Goal: Transaction & Acquisition: Purchase product/service

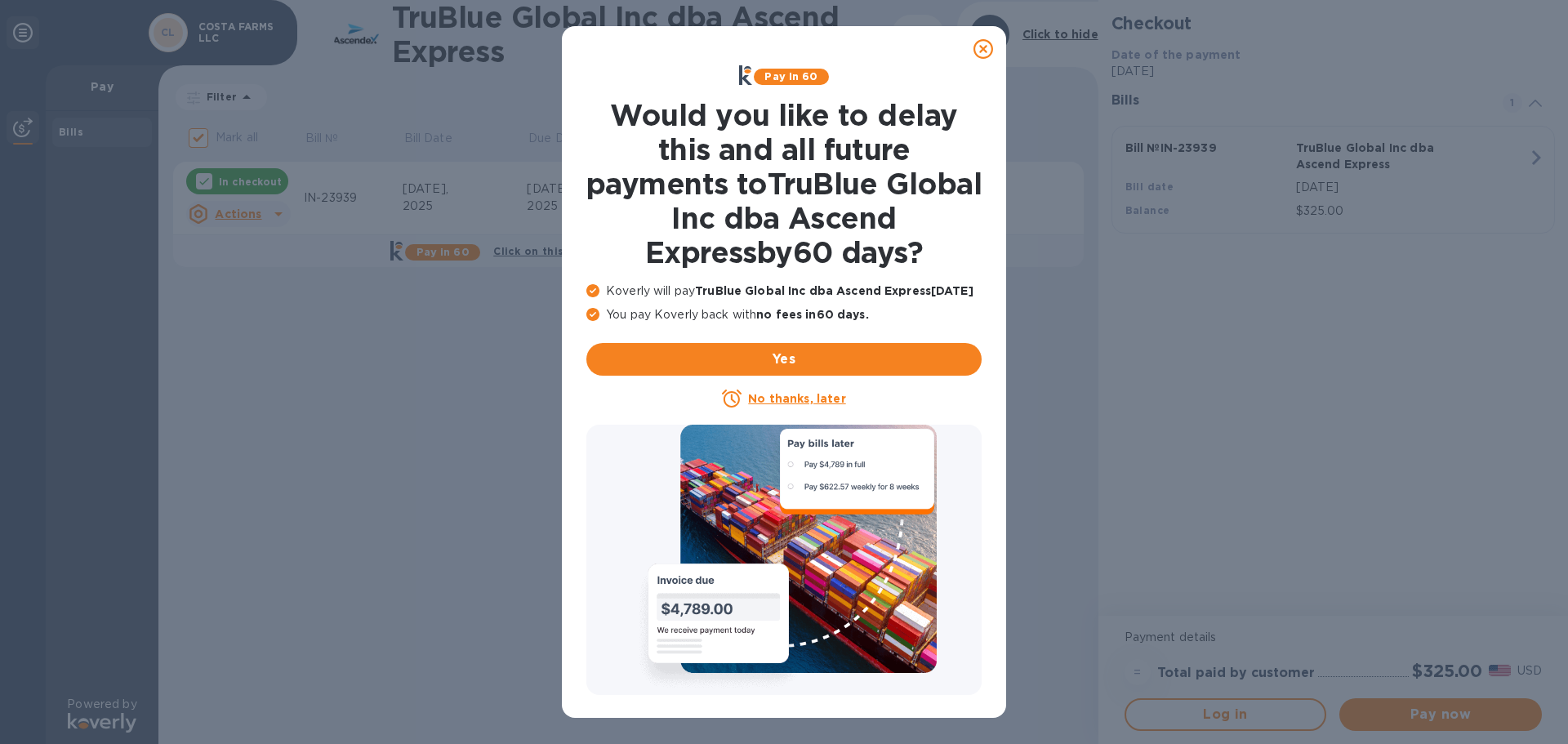
click at [985, 57] on icon at bounding box center [983, 48] width 20 height 20
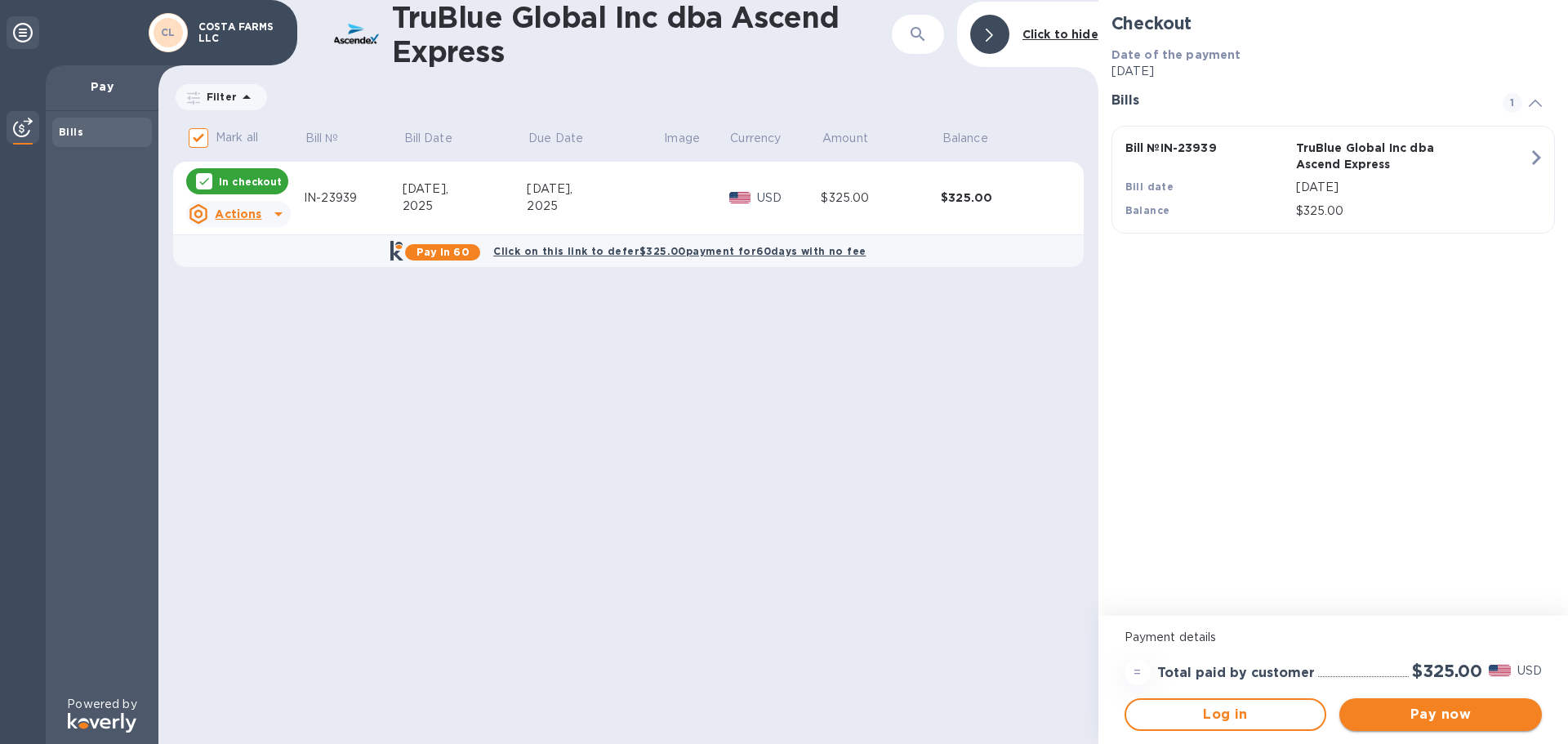
click at [1431, 711] on span "Pay now" at bounding box center [1441, 714] width 176 height 20
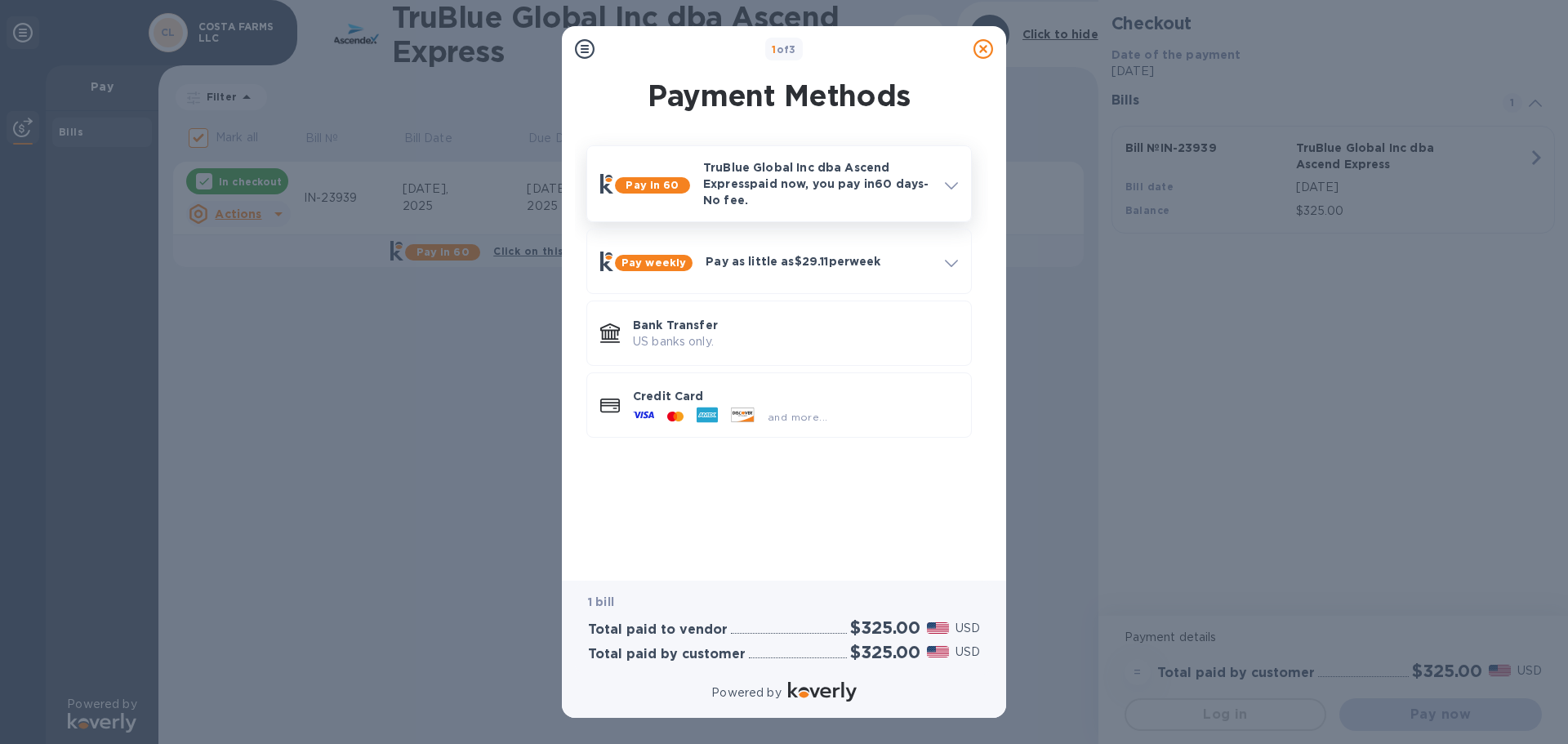
click at [944, 182] on div at bounding box center [951, 184] width 26 height 30
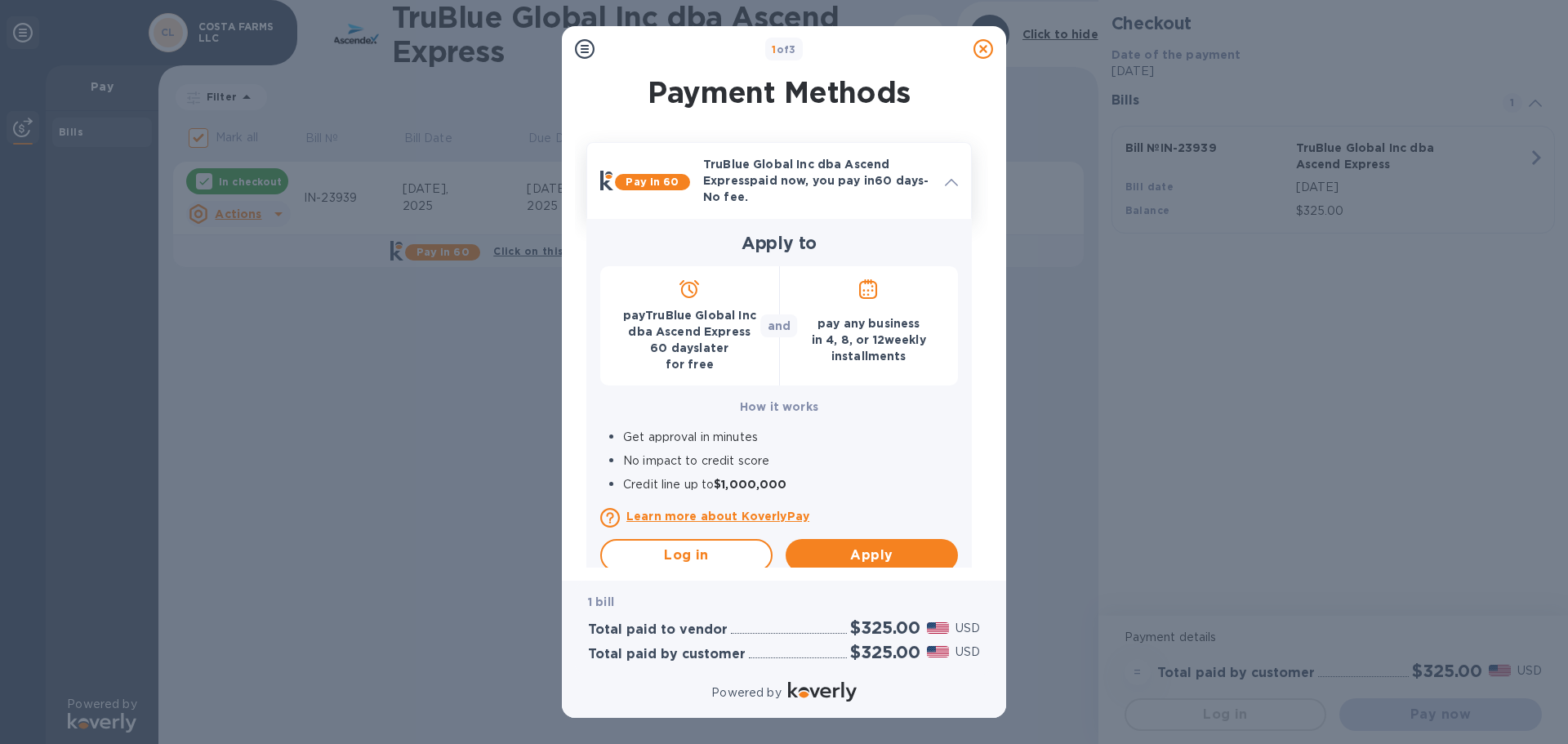
click at [944, 182] on div at bounding box center [951, 180] width 26 height 30
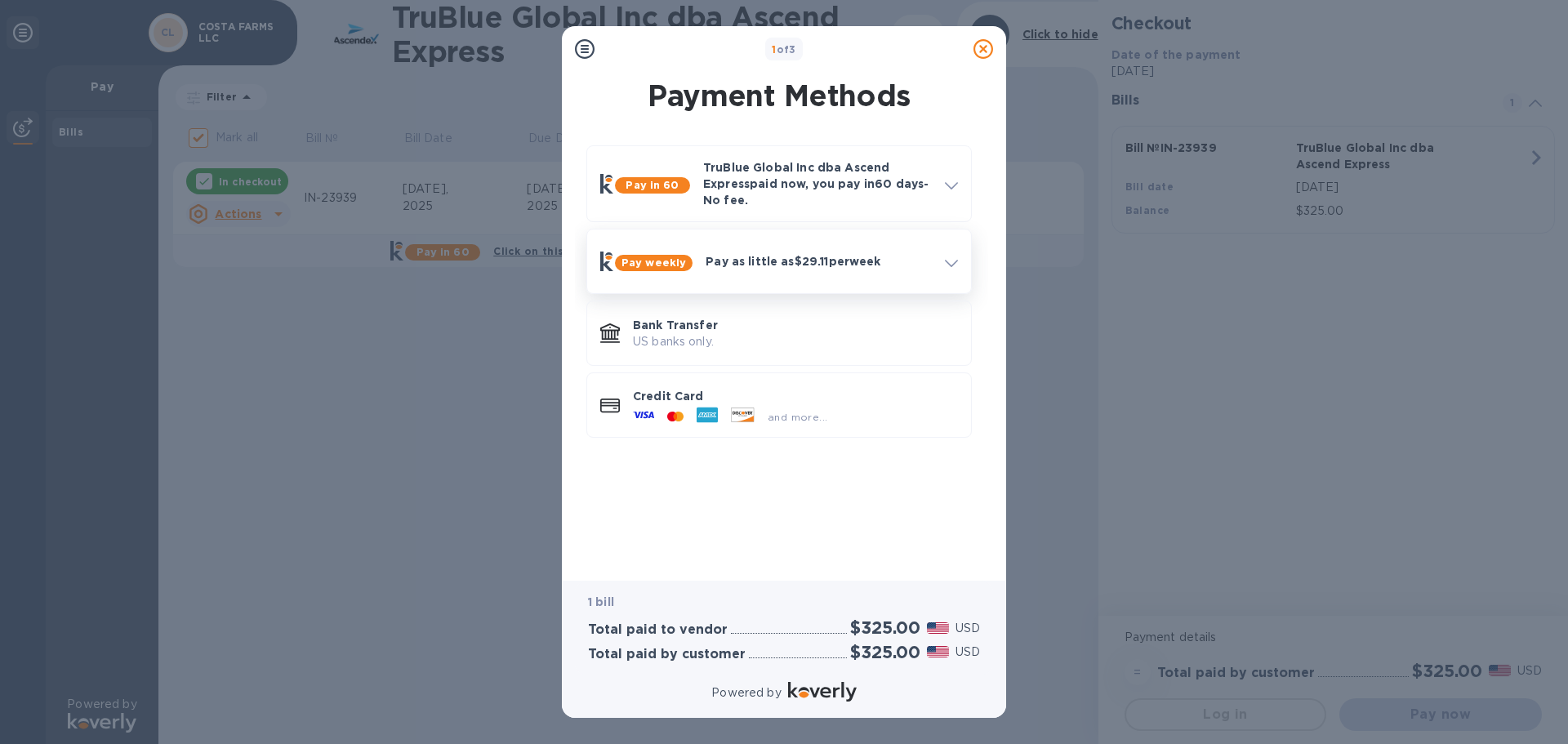
click at [946, 245] on div "Pay weekly Pay as little as $29.11 per week" at bounding box center [778, 261] width 371 height 51
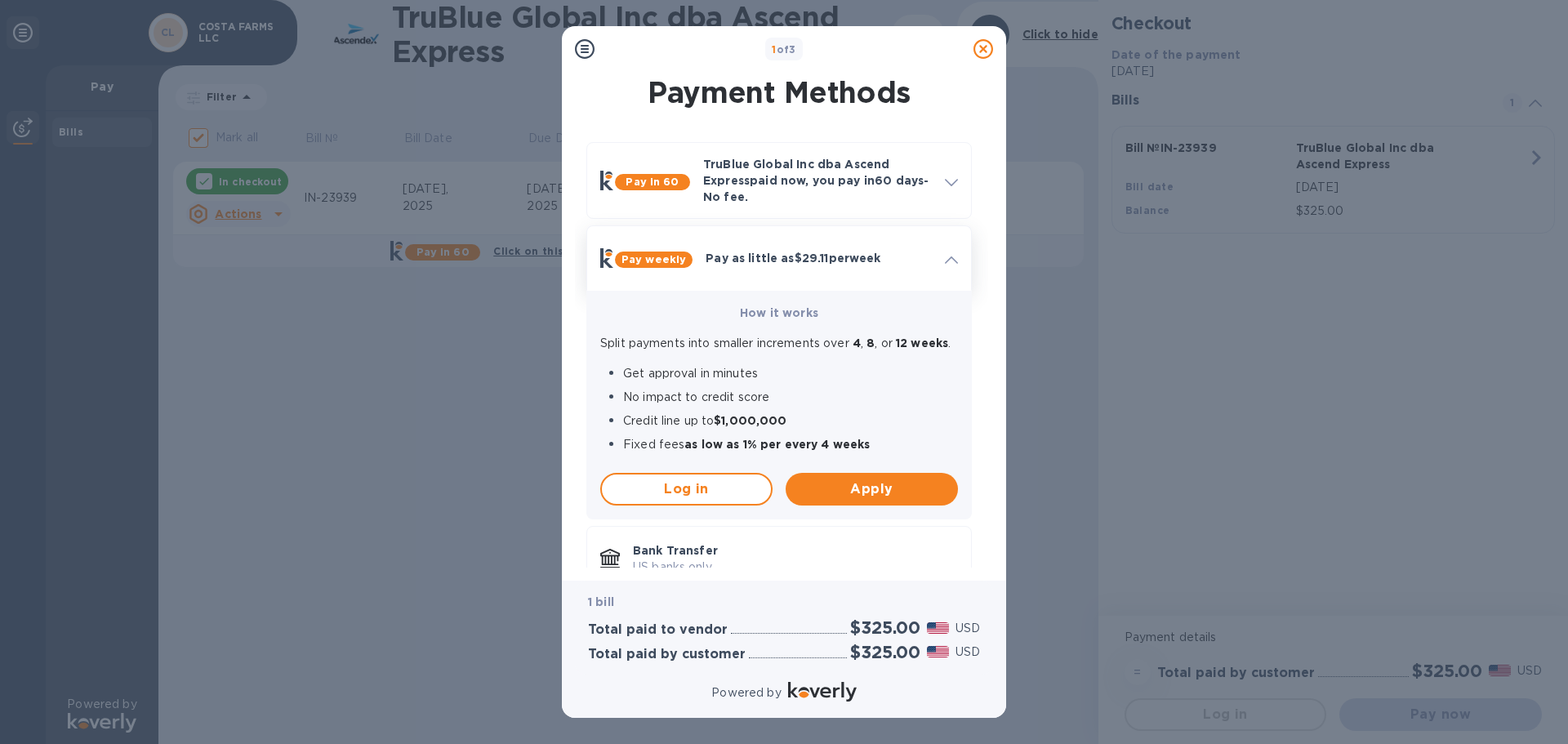
click at [946, 245] on div at bounding box center [951, 258] width 26 height 30
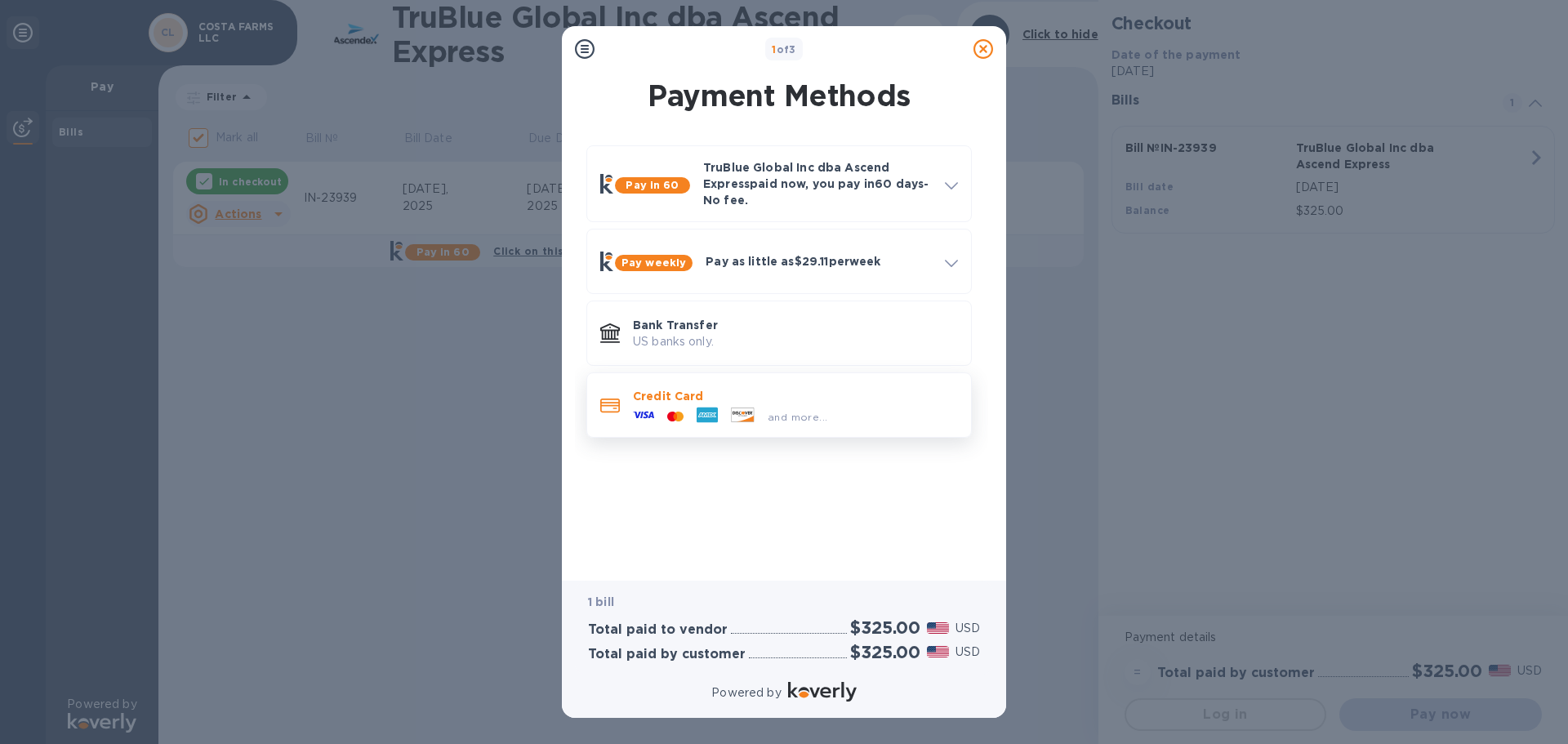
click at [653, 405] on icon at bounding box center [643, 414] width 21 height 21
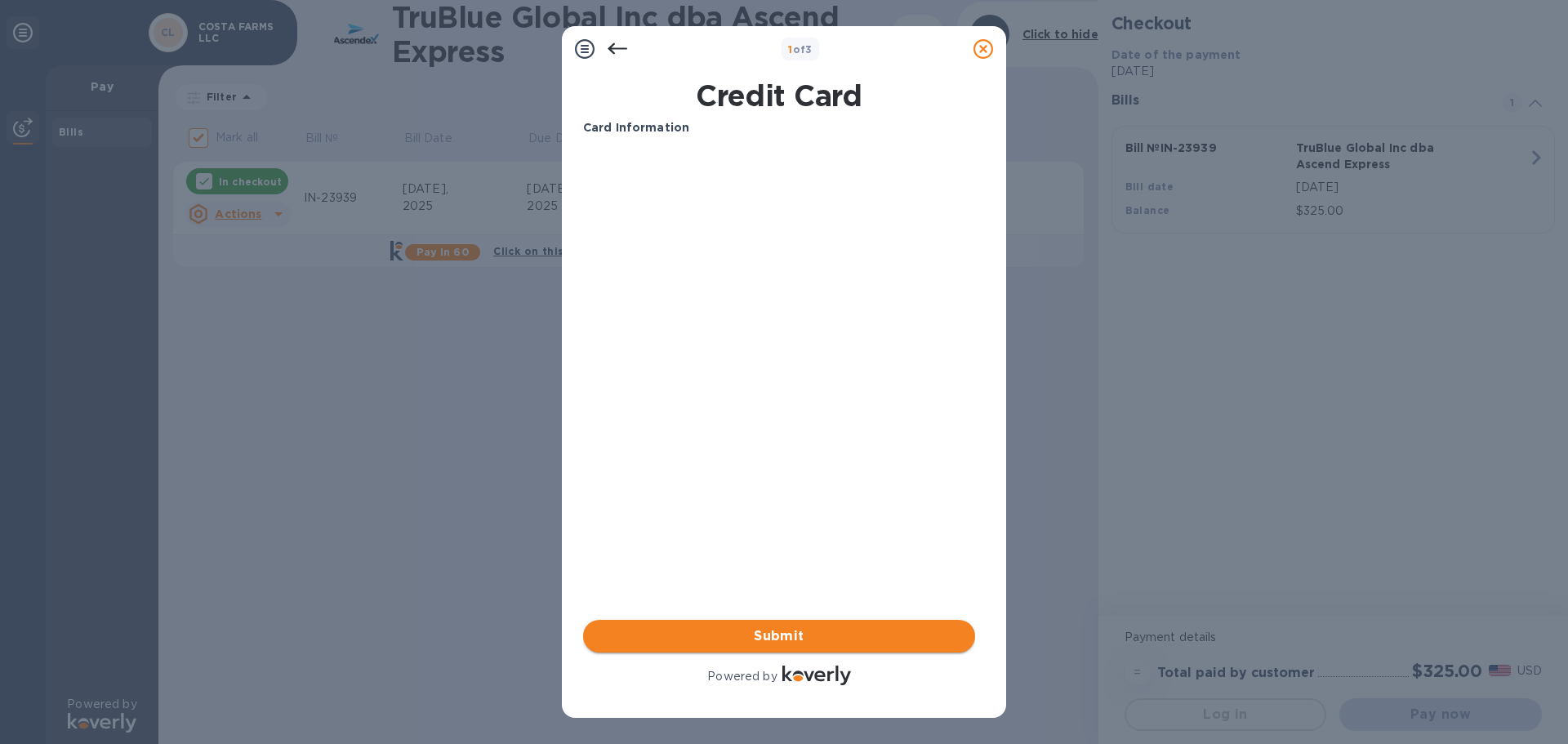
click at [793, 635] on span "Submit" at bounding box center [779, 635] width 366 height 20
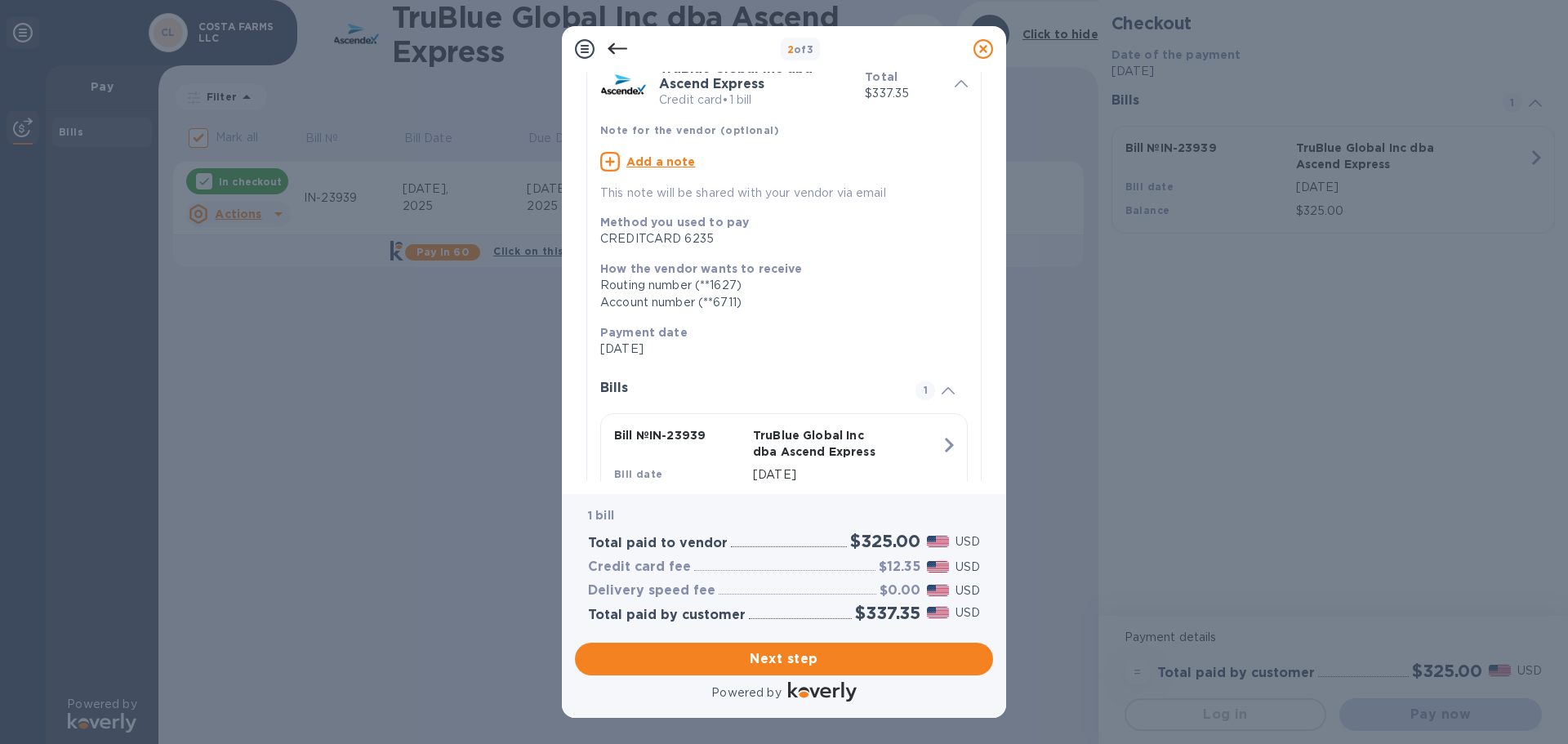
scroll to position [163, 0]
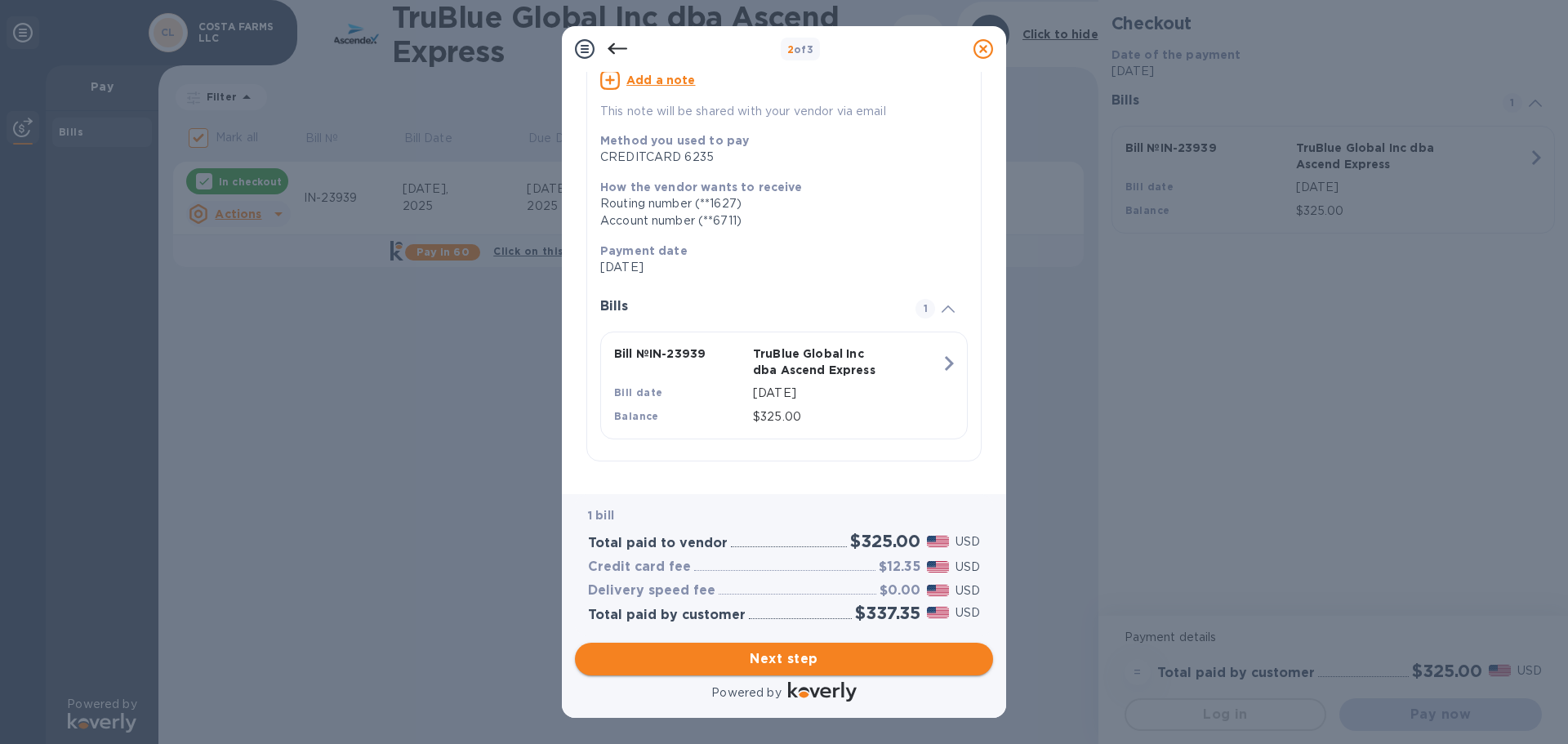
click at [831, 661] on span "Next step" at bounding box center [784, 659] width 392 height 20
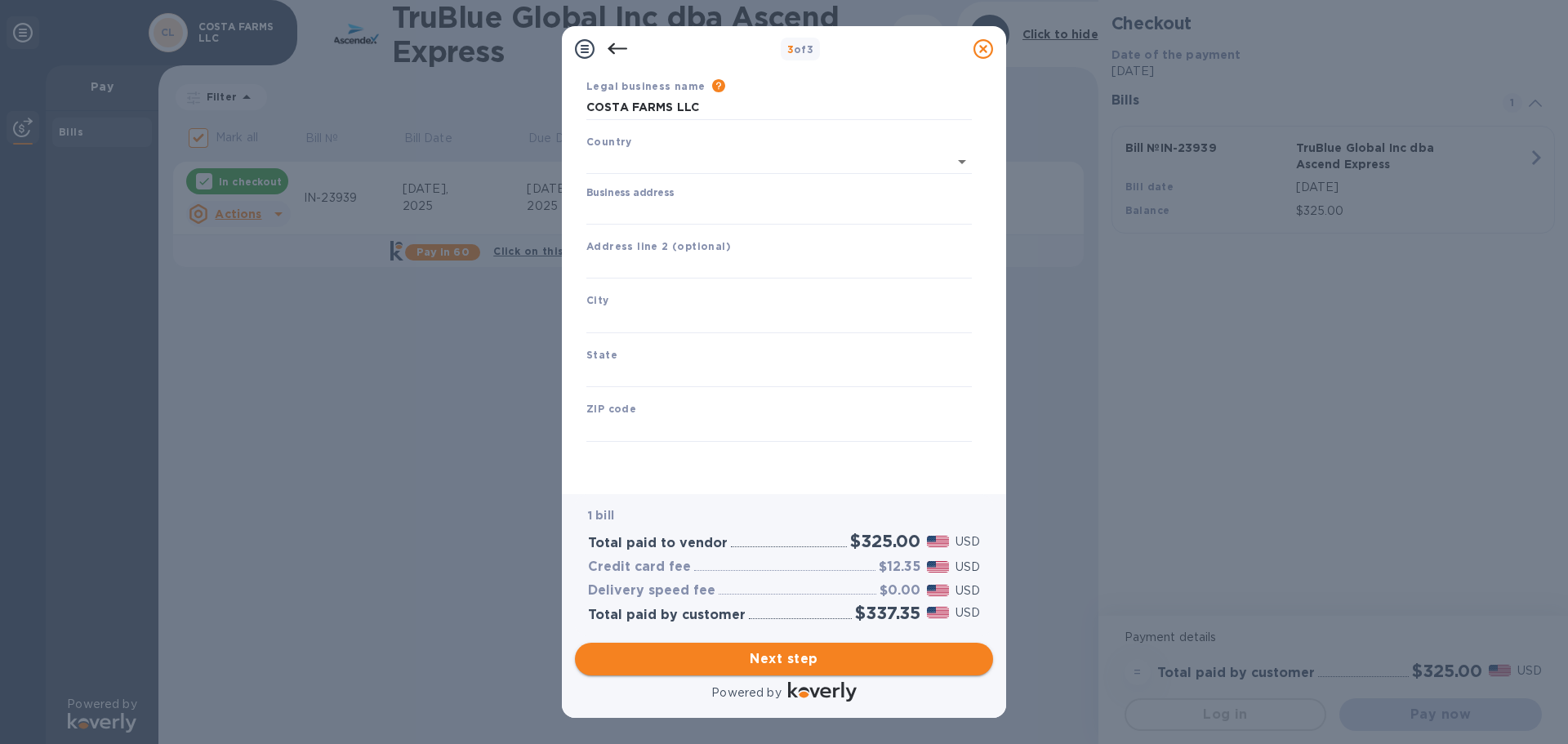
type input "[GEOGRAPHIC_DATA]"
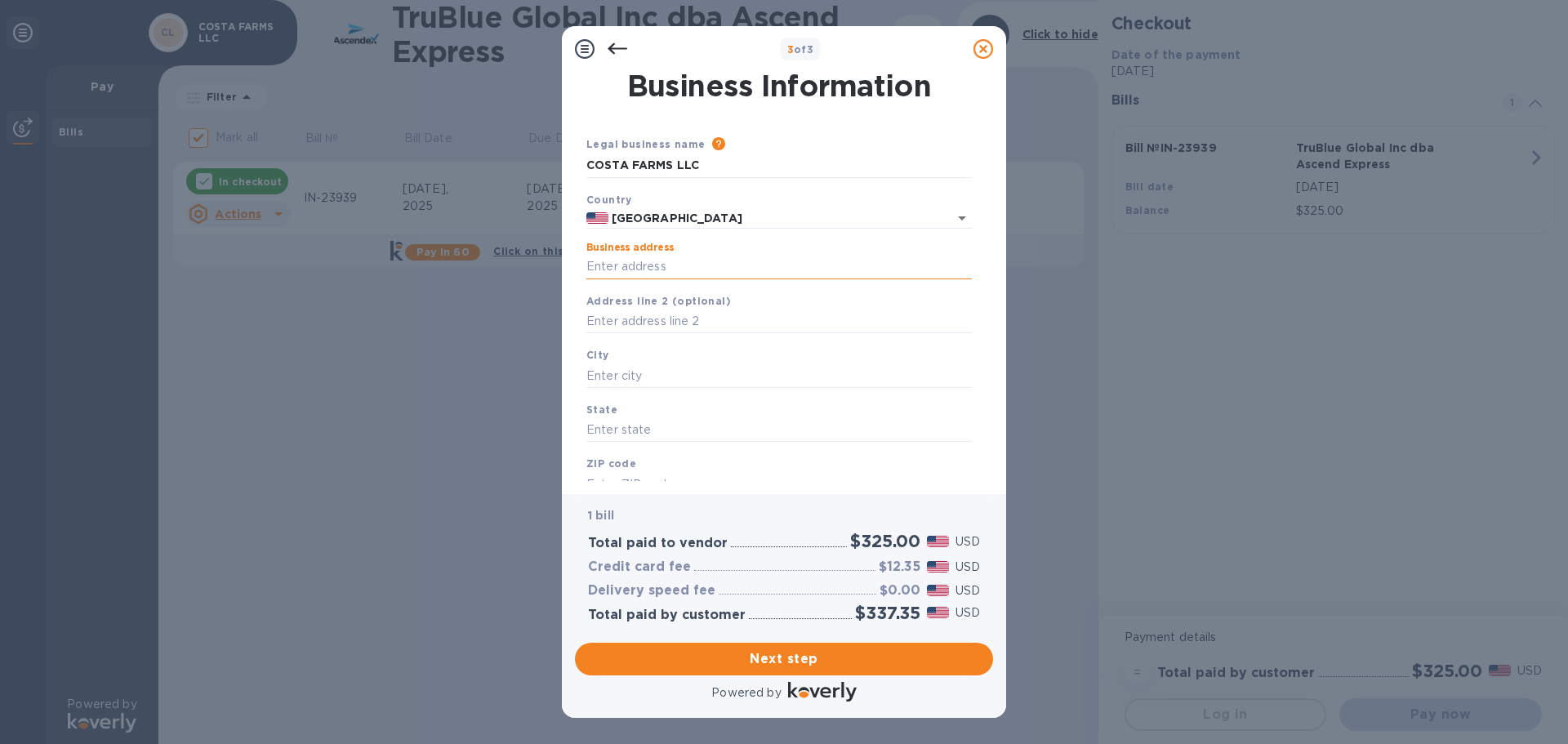
click at [726, 274] on input "Business address" at bounding box center [778, 267] width 385 height 24
click at [674, 268] on input "Business address" at bounding box center [778, 267] width 385 height 24
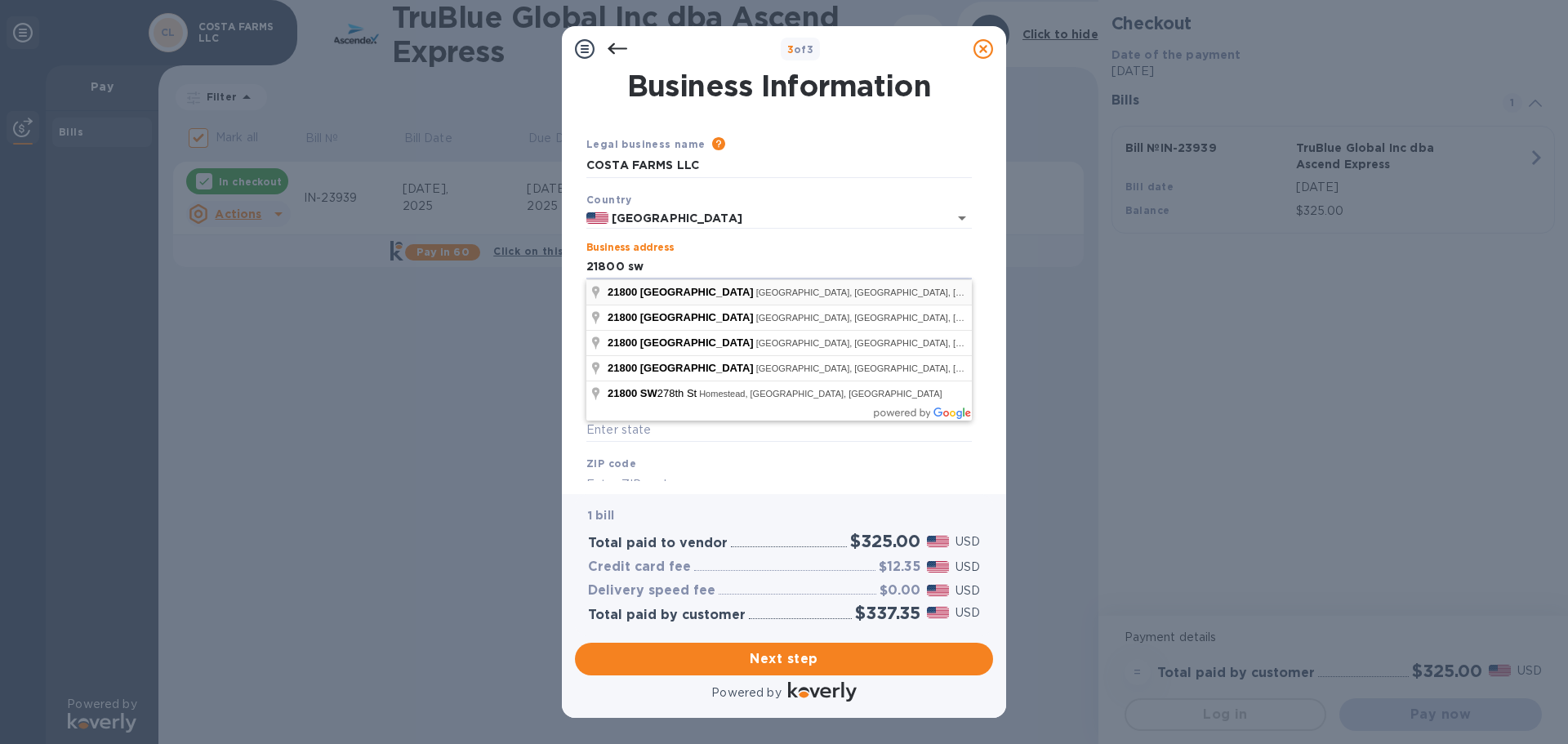
type input "[STREET_ADDRESS]"
type input "[GEOGRAPHIC_DATA]"
type input "FL"
type input "33170"
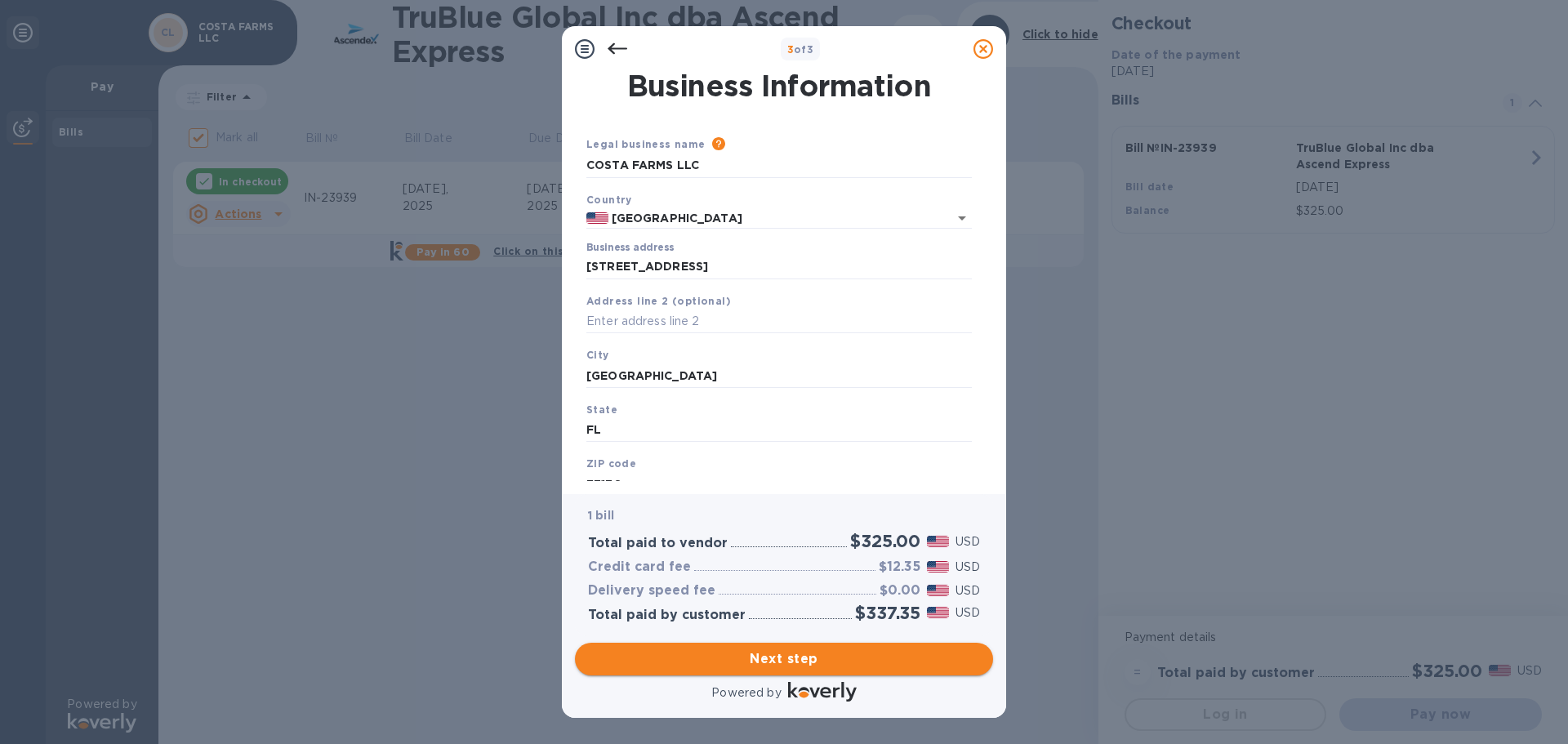
click at [850, 654] on span "Next step" at bounding box center [784, 659] width 392 height 20
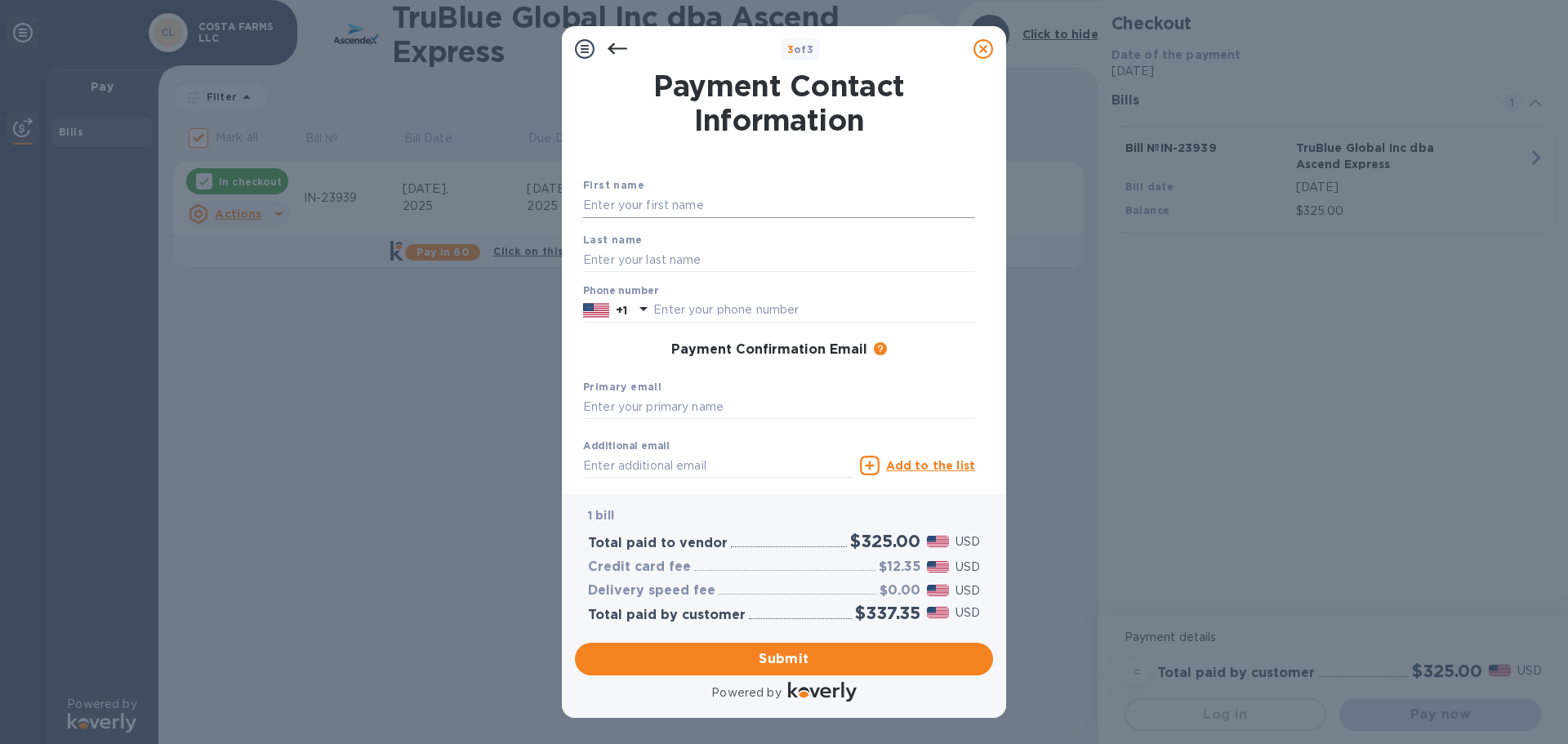
click at [660, 209] on input "text" at bounding box center [779, 205] width 392 height 24
type input "[PERSON_NAME]"
click at [650, 249] on input "text" at bounding box center [779, 259] width 392 height 24
type input "Fuquene"
click at [726, 319] on input "text" at bounding box center [814, 310] width 321 height 24
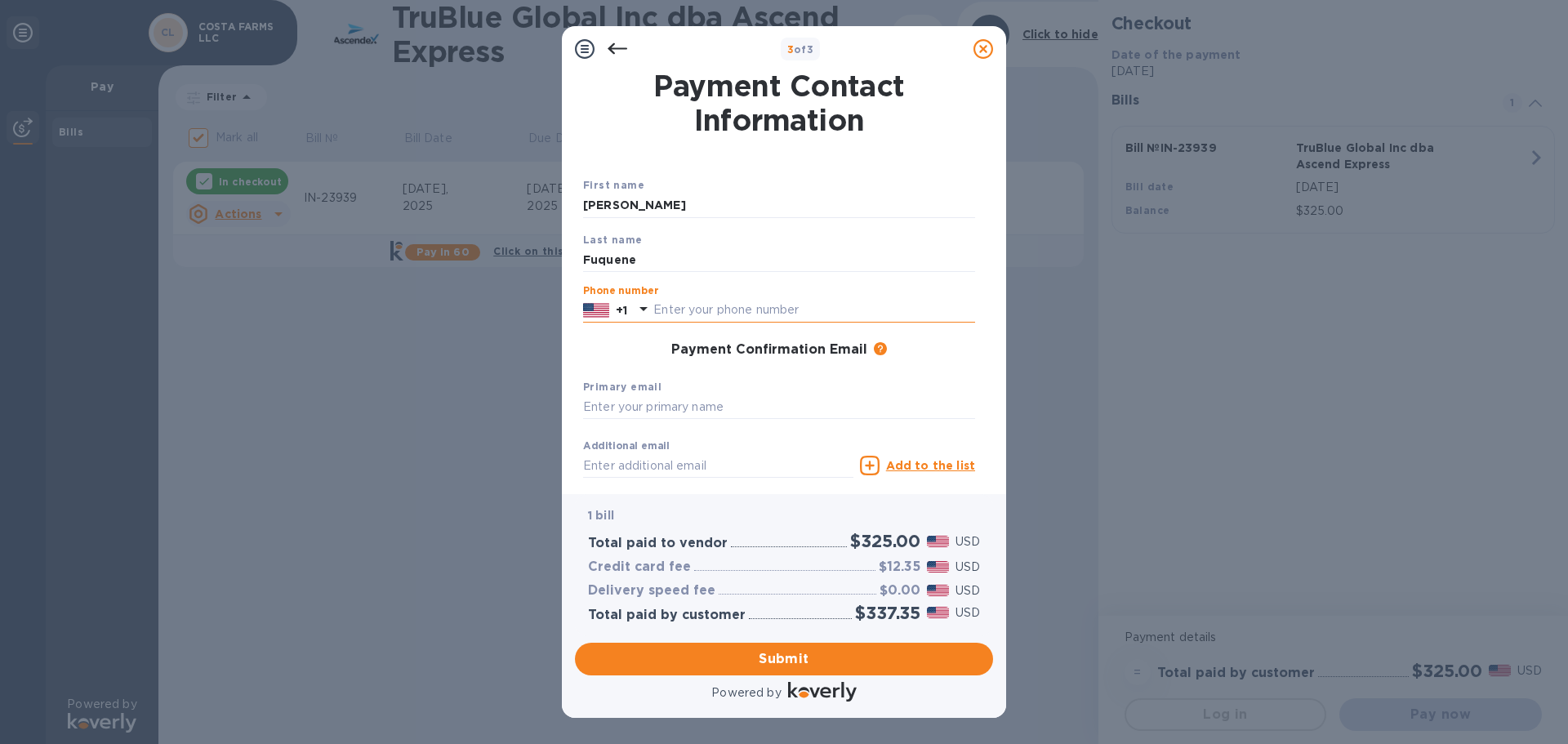
click at [753, 301] on input "text" at bounding box center [814, 310] width 321 height 24
click at [756, 307] on input "text" at bounding box center [814, 310] width 321 height 24
click at [738, 309] on input "7863818659" at bounding box center [814, 310] width 321 height 24
type input "7864236702"
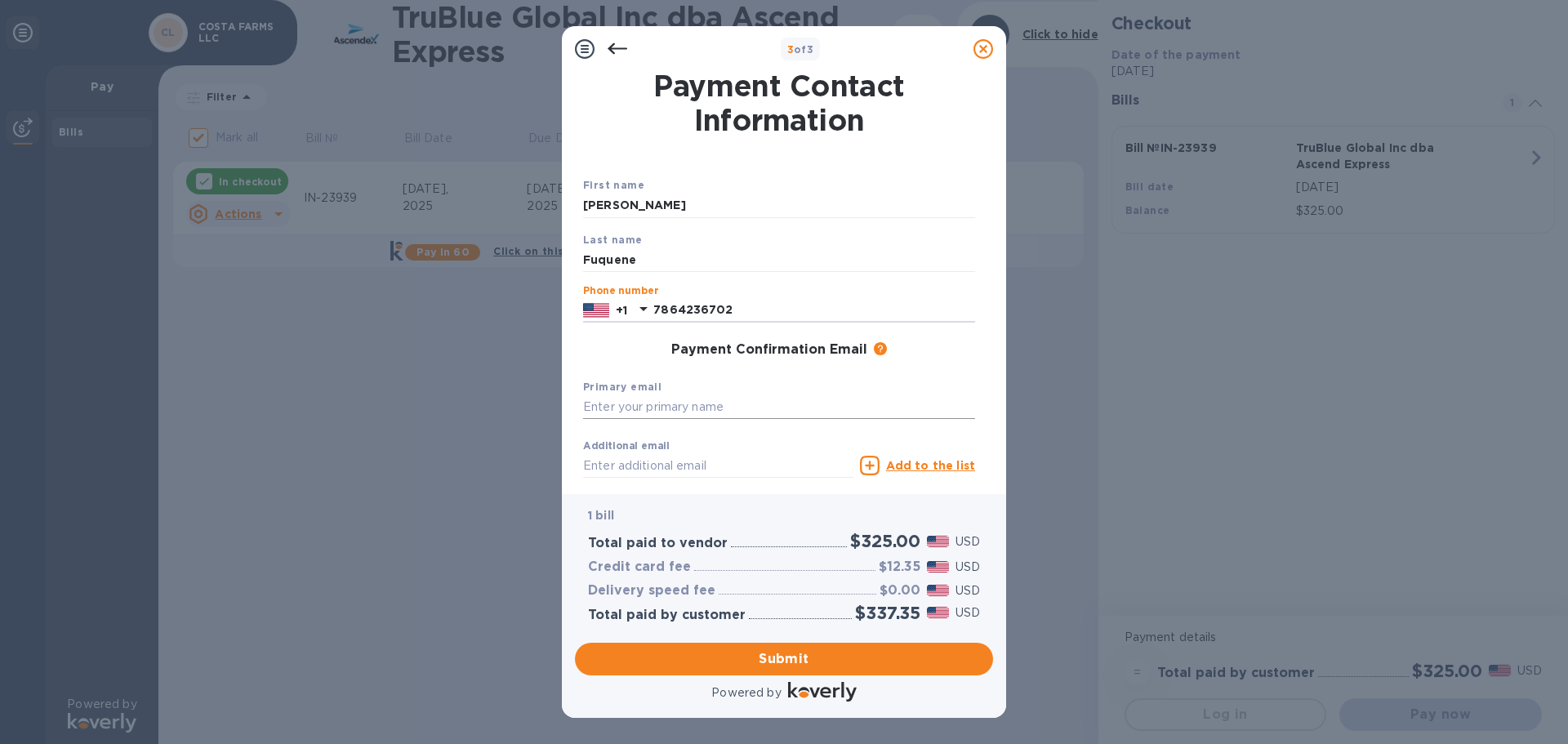
click at [716, 405] on input "text" at bounding box center [779, 408] width 392 height 24
type input "l"
type input "L"
type input "[EMAIL_ADDRESS][DOMAIN_NAME]"
click at [663, 470] on input "text" at bounding box center [718, 465] width 270 height 24
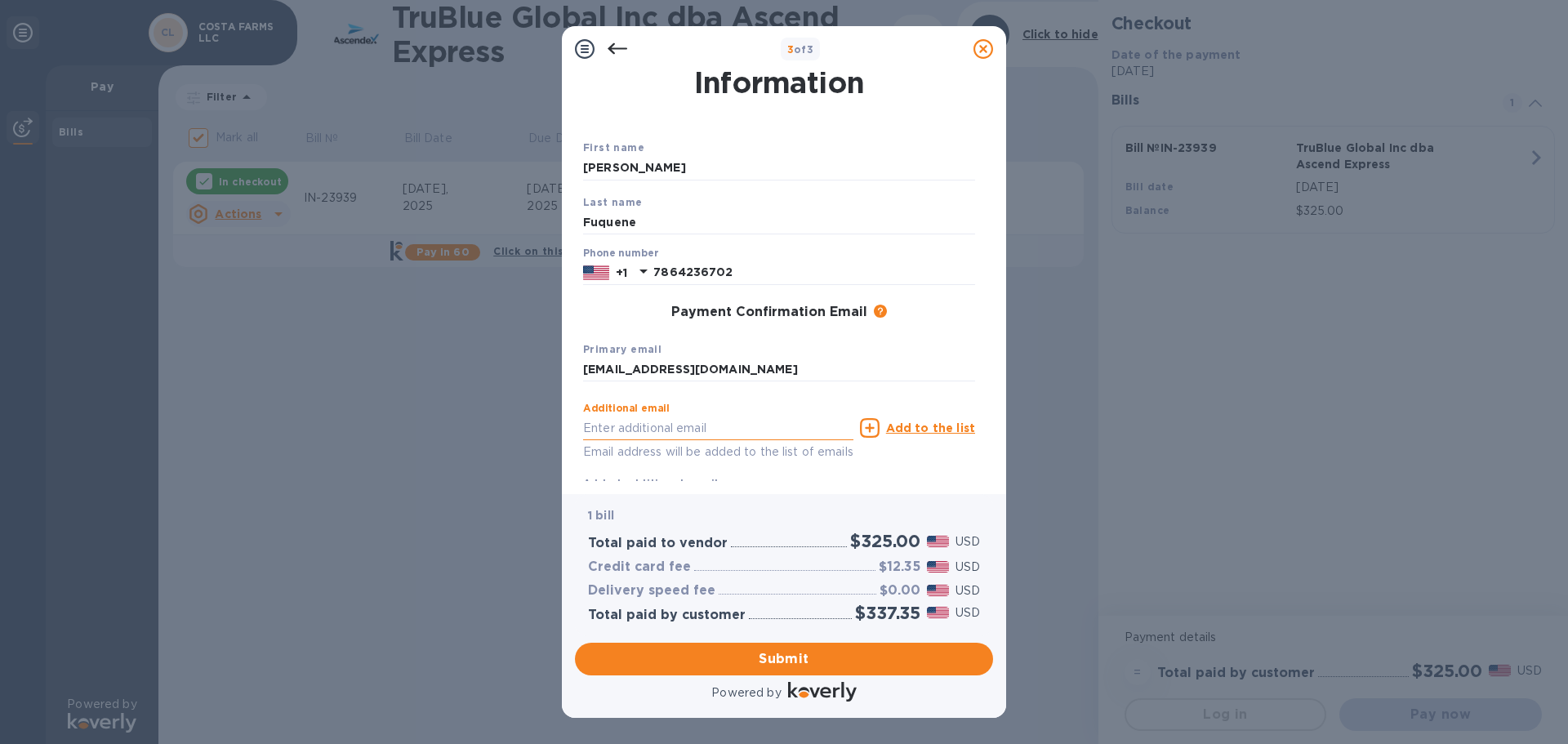
scroll to position [93, 0]
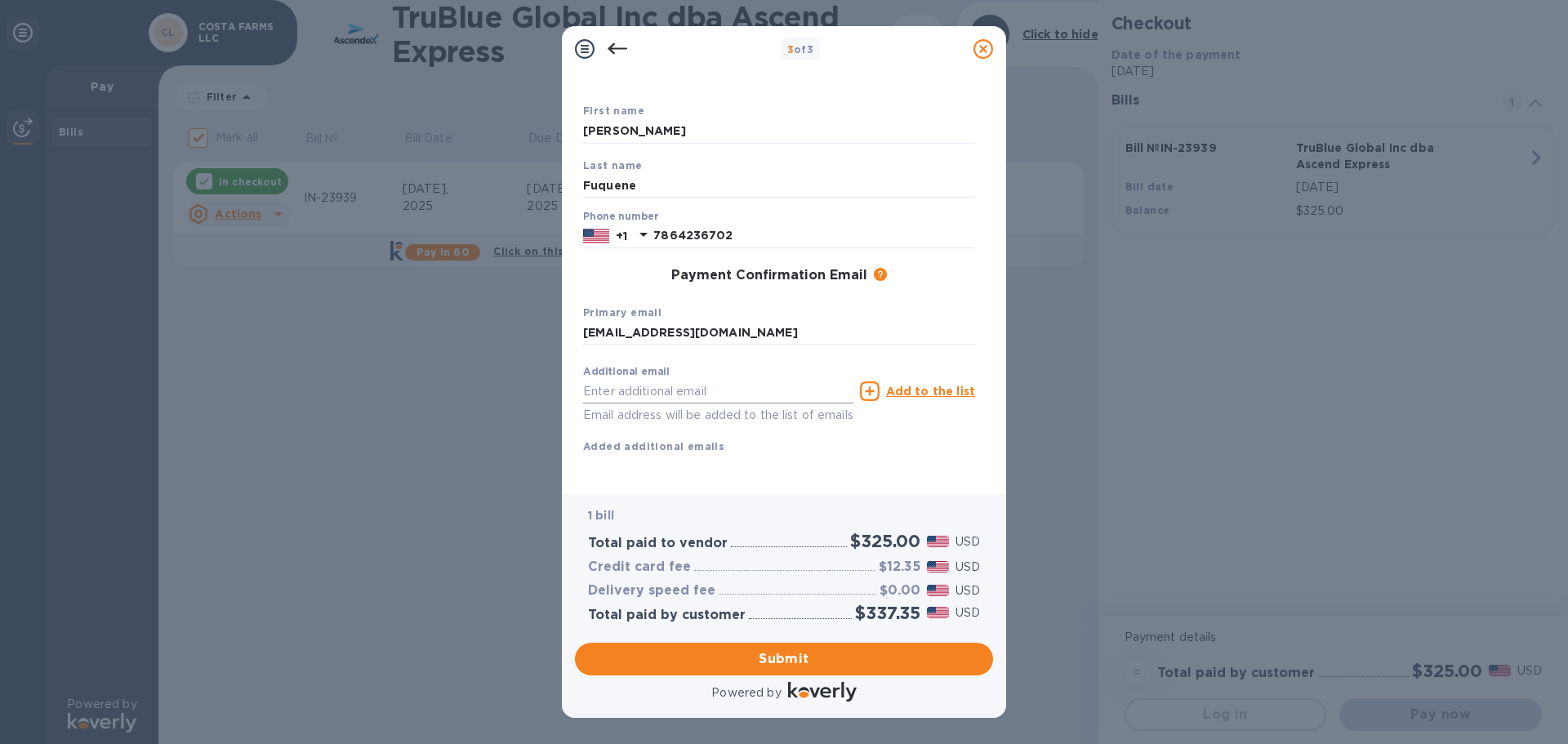
click at [627, 379] on input "text" at bounding box center [718, 391] width 270 height 24
paste input "[EMAIL_ADDRESS][DOMAIN_NAME]"
type input "[EMAIL_ADDRESS][DOMAIN_NAME]"
click at [709, 451] on div "First name [PERSON_NAME] name Fuquene Phone number [PHONE_NUMBER] Payment Confi…" at bounding box center [779, 292] width 392 height 379
click at [785, 666] on span "Submit" at bounding box center [784, 659] width 392 height 20
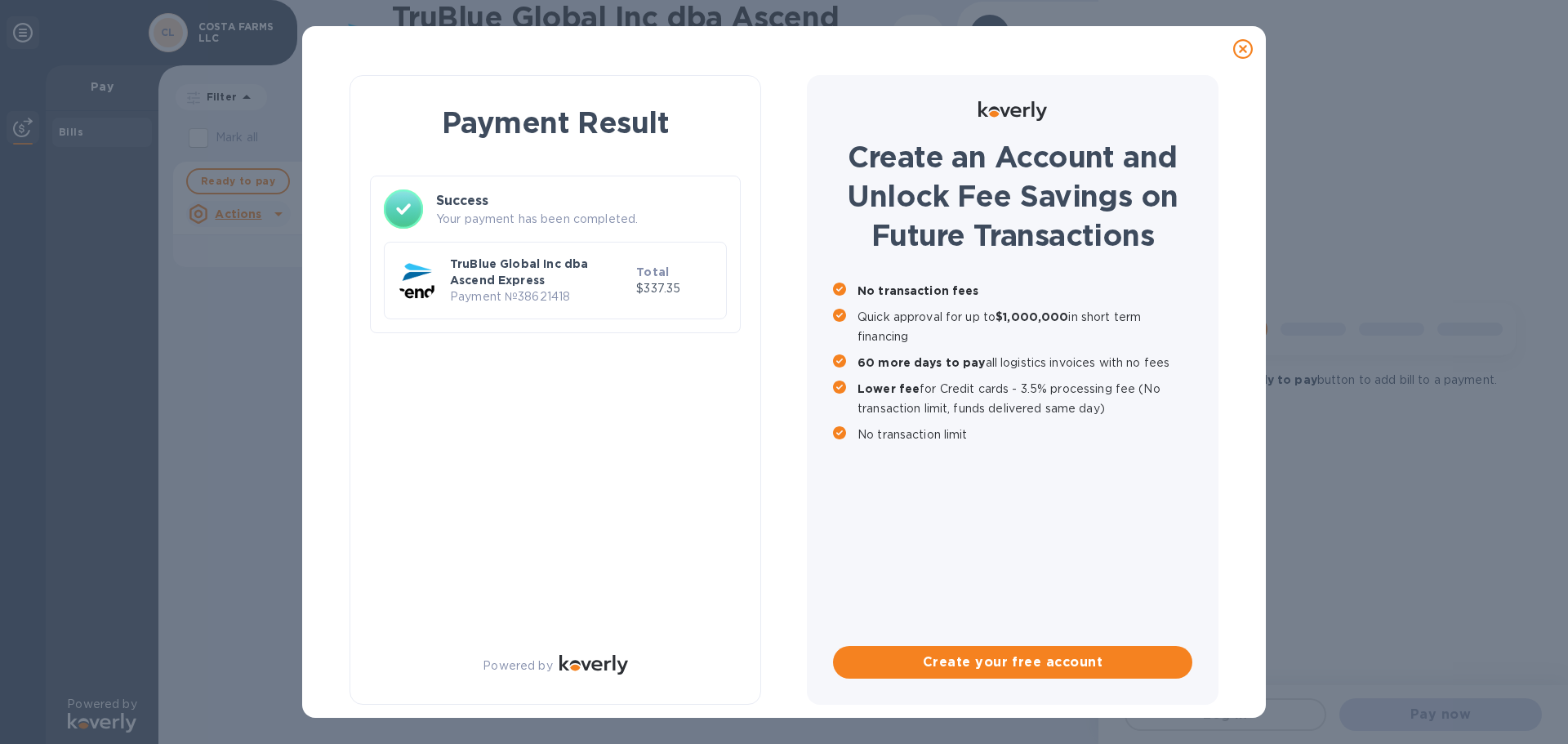
checkbox input "false"
click at [558, 215] on p "Your payment has been completed." at bounding box center [581, 219] width 291 height 17
click at [536, 261] on p "TruBlue Global Inc dba Ascend Express" at bounding box center [539, 271] width 179 height 33
click at [497, 307] on div "TruBlue Global Inc dba Ascend Express Payment № 38621418" at bounding box center [540, 281] width 186 height 57
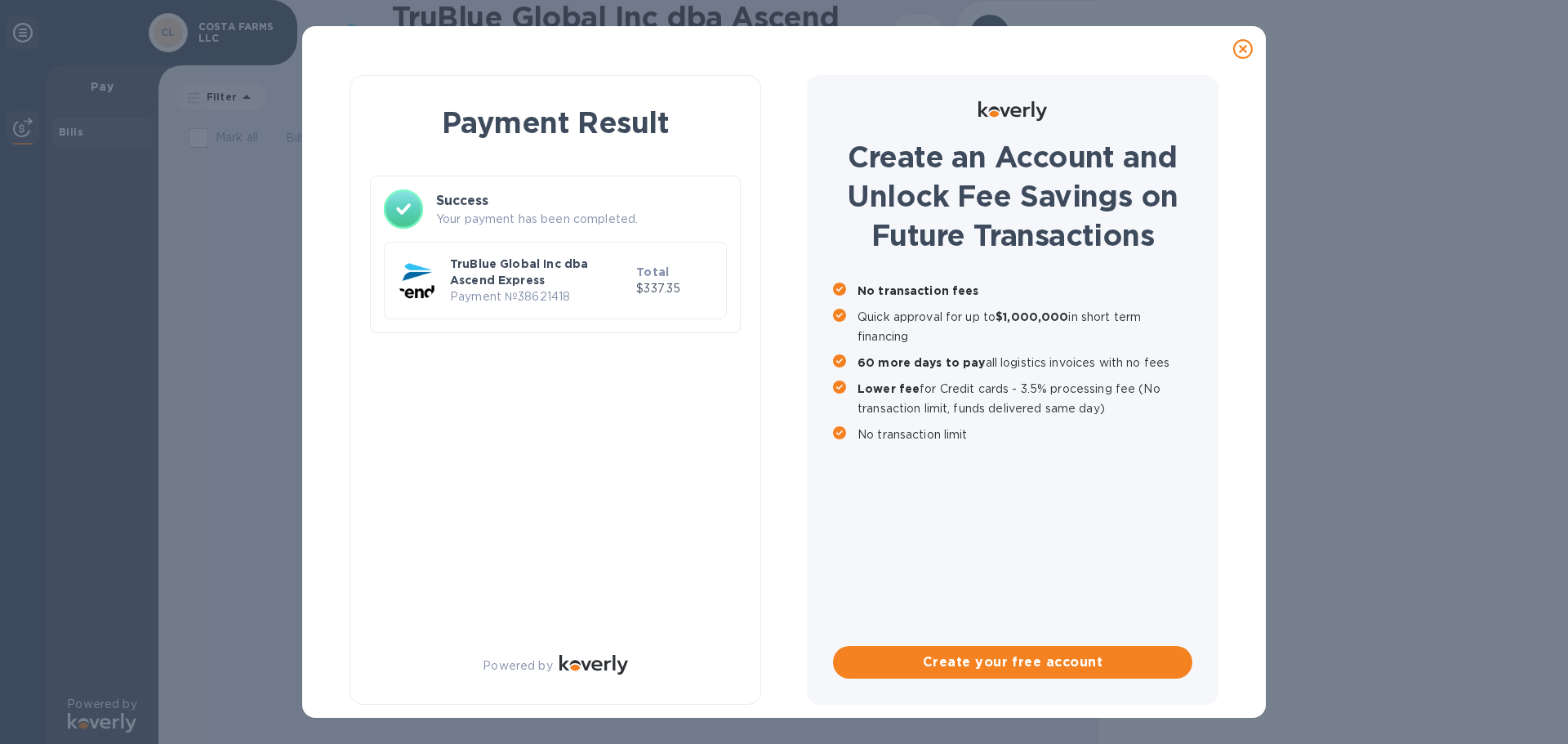
click at [416, 189] on icon at bounding box center [403, 209] width 39 height 39
click at [406, 213] on icon at bounding box center [403, 209] width 39 height 39
click at [442, 311] on div "TruBlue Global Inc dba Ascend Express Payment № 38621418 Total $337.35" at bounding box center [555, 281] width 343 height 78
drag, startPoint x: 477, startPoint y: 377, endPoint x: 477, endPoint y: 369, distance: 8.0
click at [477, 375] on div "Payment Result Success Your payment has been completed. TruBlue Global Inc dba …" at bounding box center [555, 390] width 412 height 630
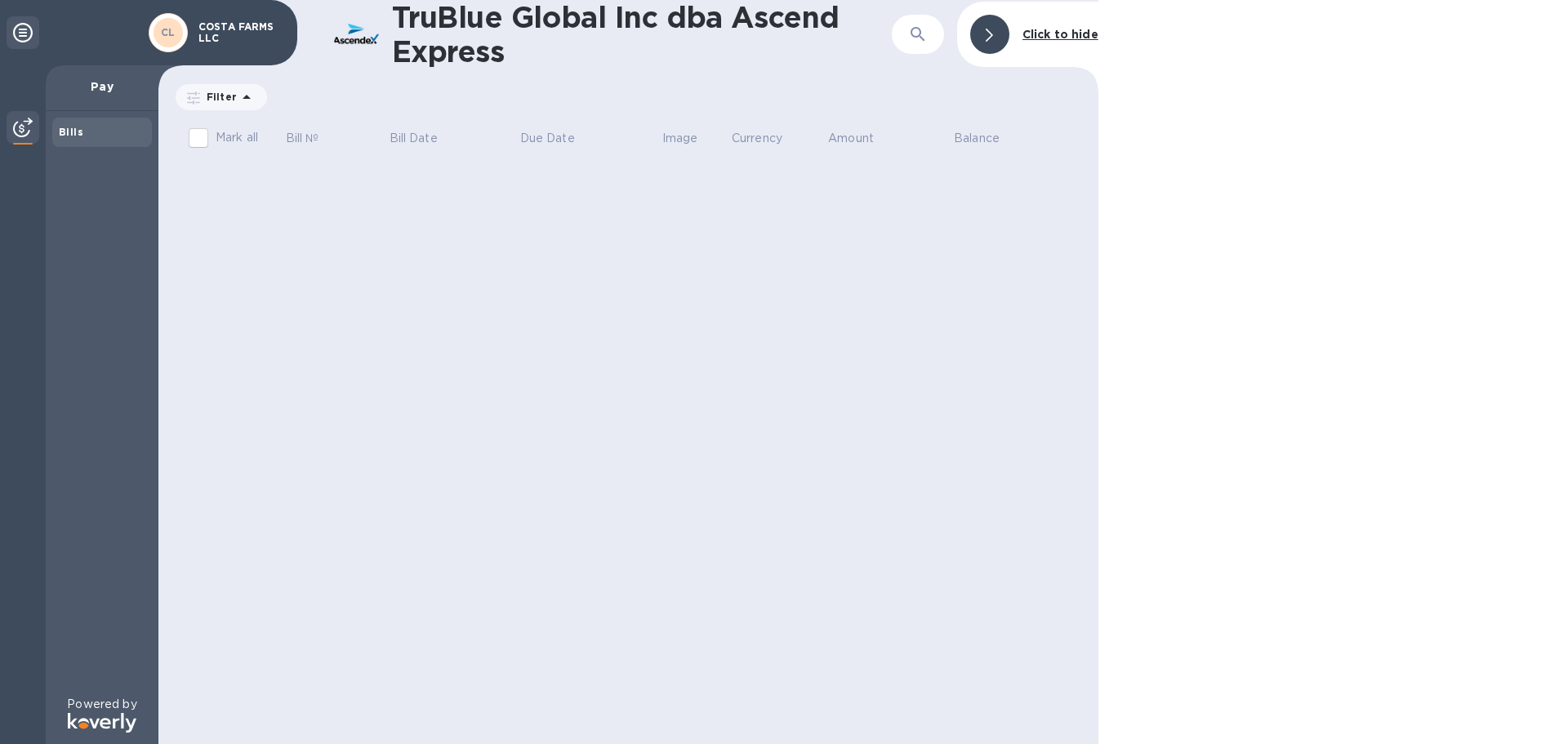
click at [991, 29] on icon at bounding box center [989, 35] width 7 height 13
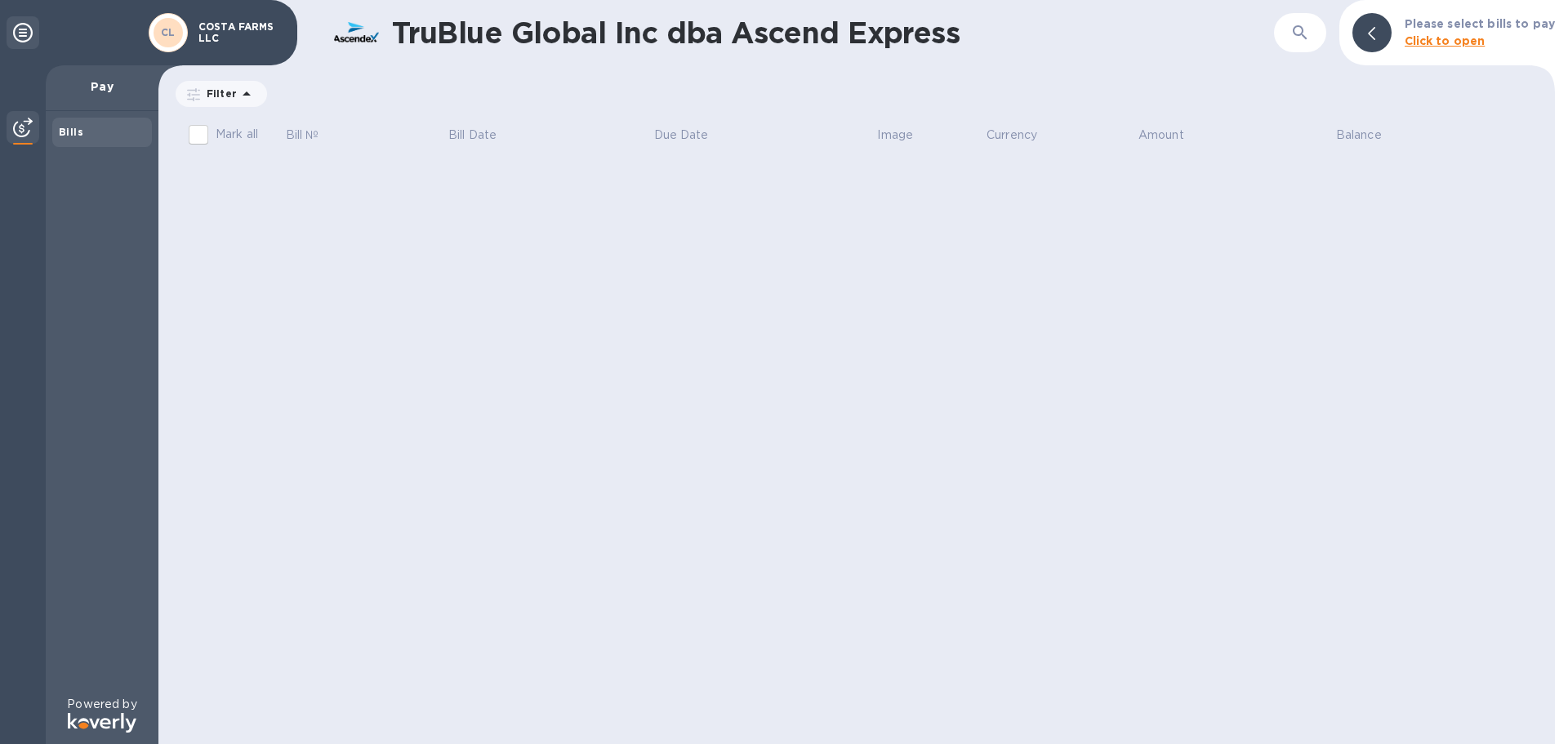
click at [1465, 46] on b "Click to open" at bounding box center [1444, 41] width 81 height 13
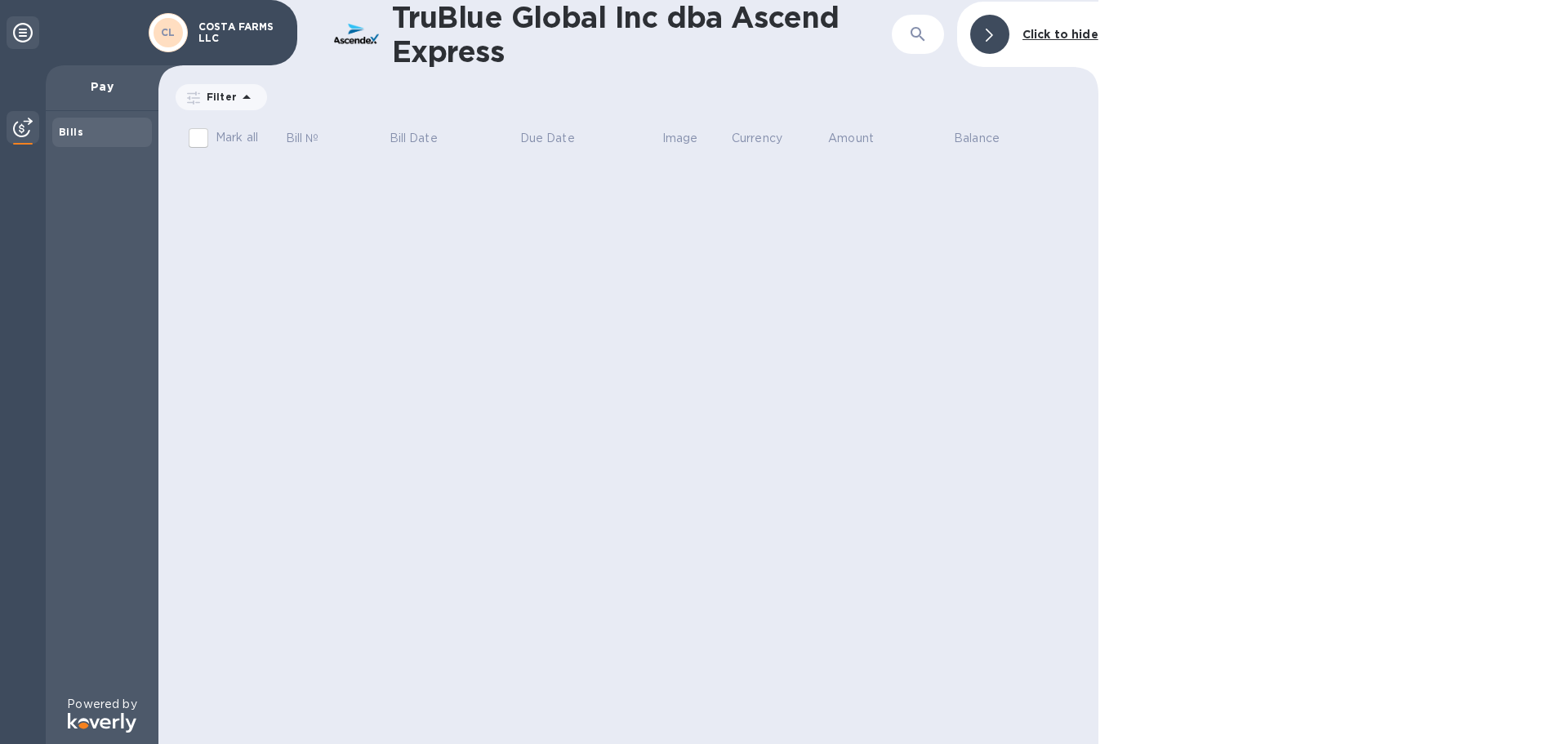
click at [993, 35] on icon at bounding box center [989, 35] width 7 height 13
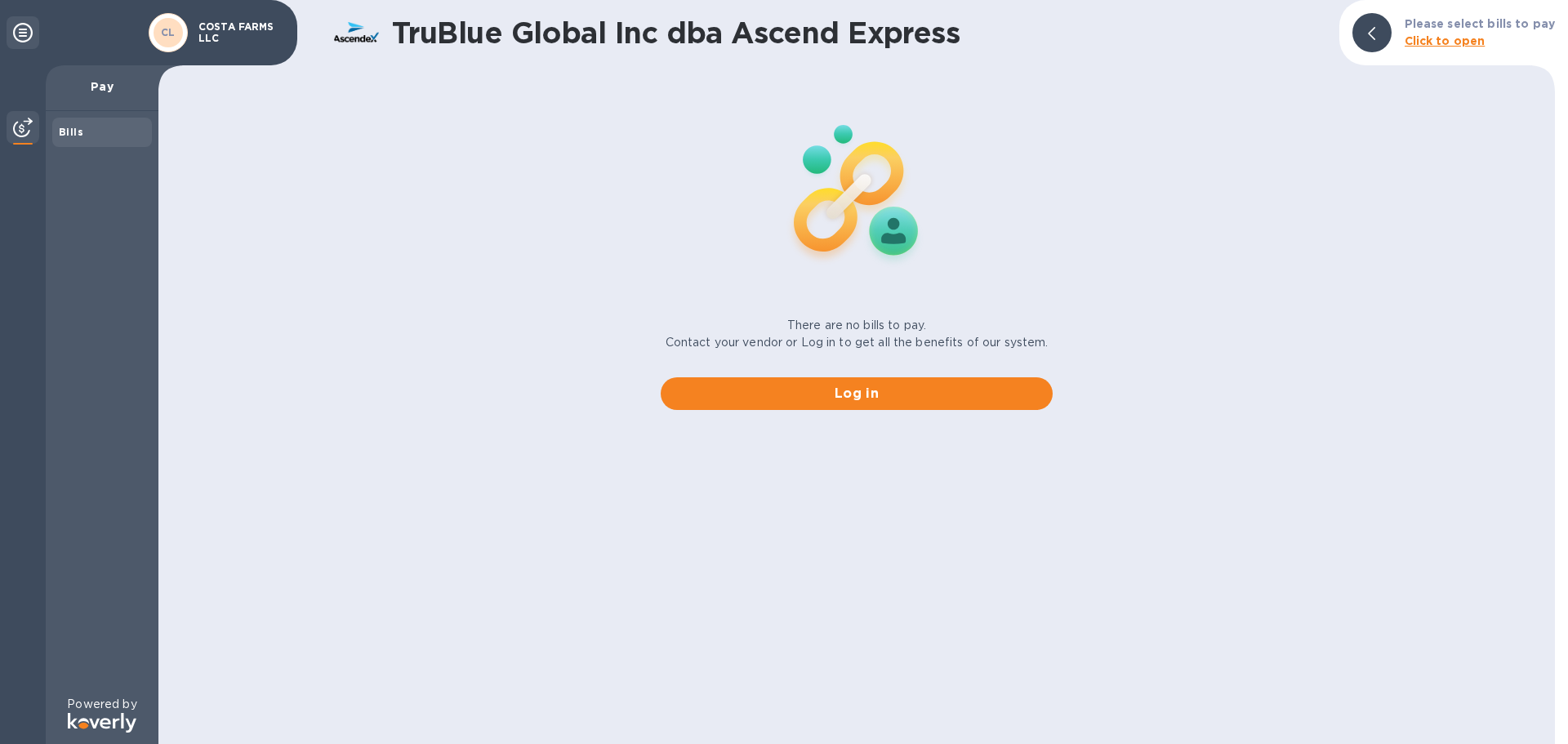
click at [98, 91] on p "Pay" at bounding box center [101, 86] width 86 height 17
click at [94, 157] on div "Bills" at bounding box center [101, 404] width 112 height 585
click at [108, 123] on div "Bills" at bounding box center [101, 133] width 99 height 30
click at [84, 128] on div "Bills" at bounding box center [101, 133] width 86 height 17
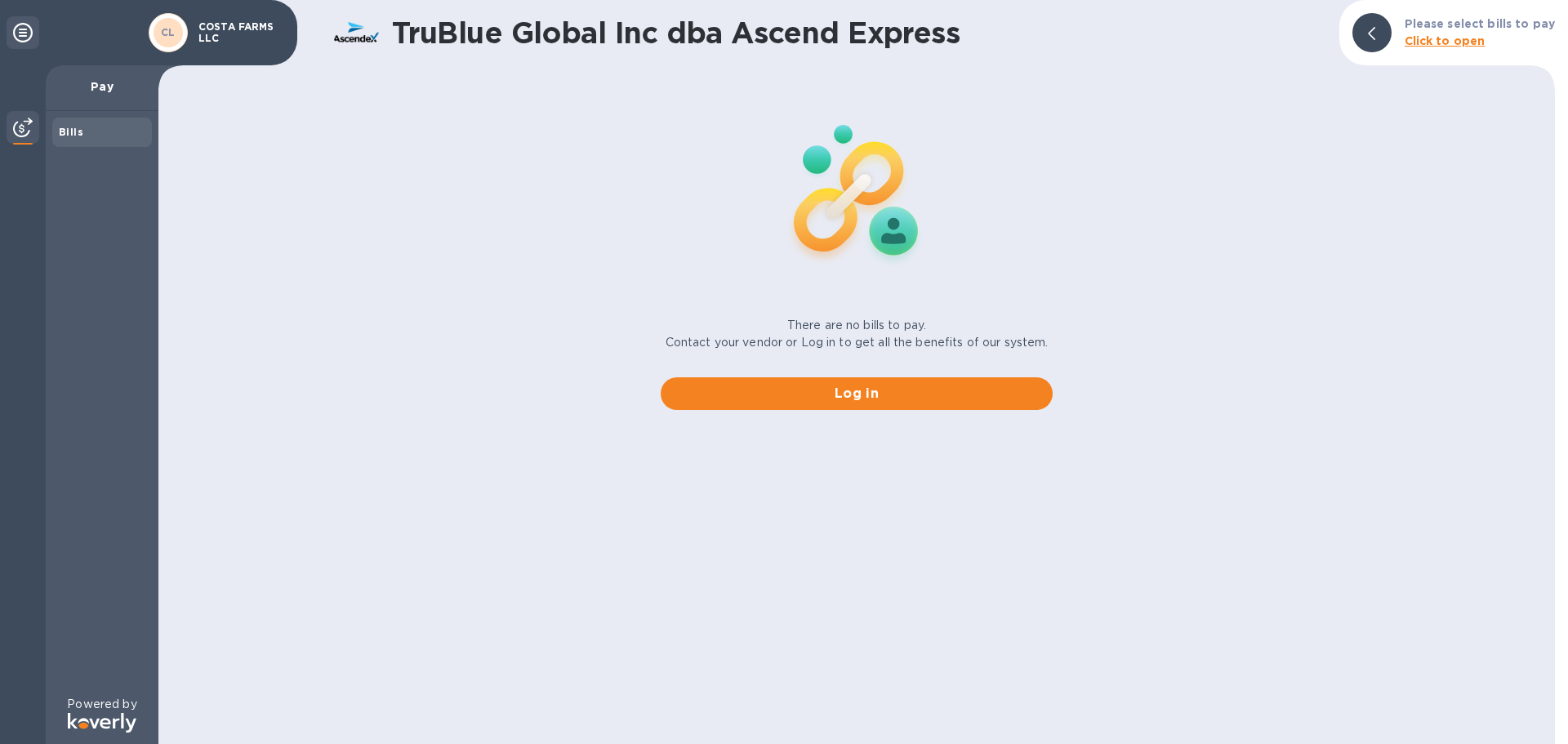
click at [84, 128] on div "Bills" at bounding box center [101, 133] width 86 height 17
click at [20, 131] on img at bounding box center [22, 127] width 20 height 20
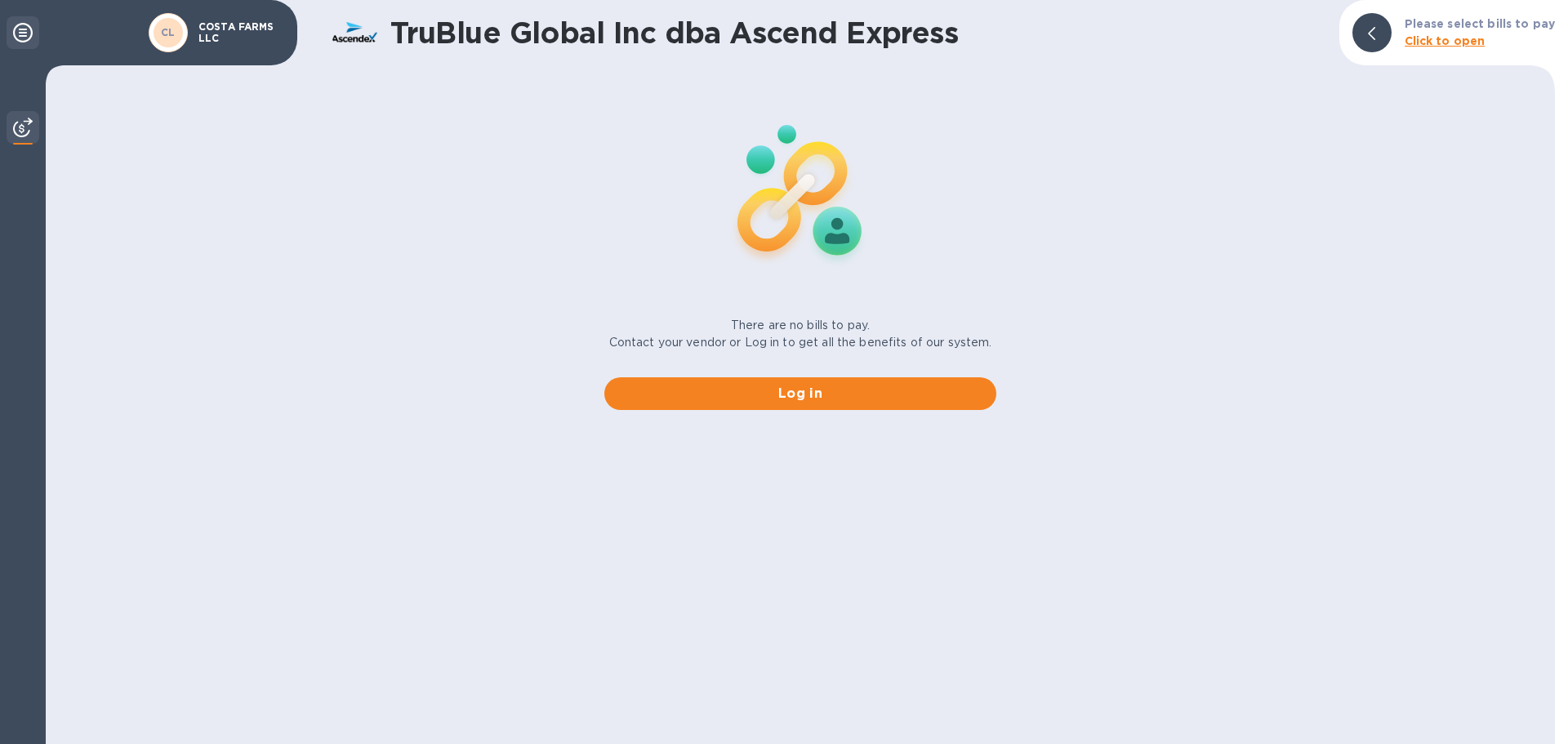
click at [21, 28] on icon at bounding box center [22, 33] width 20 height 20
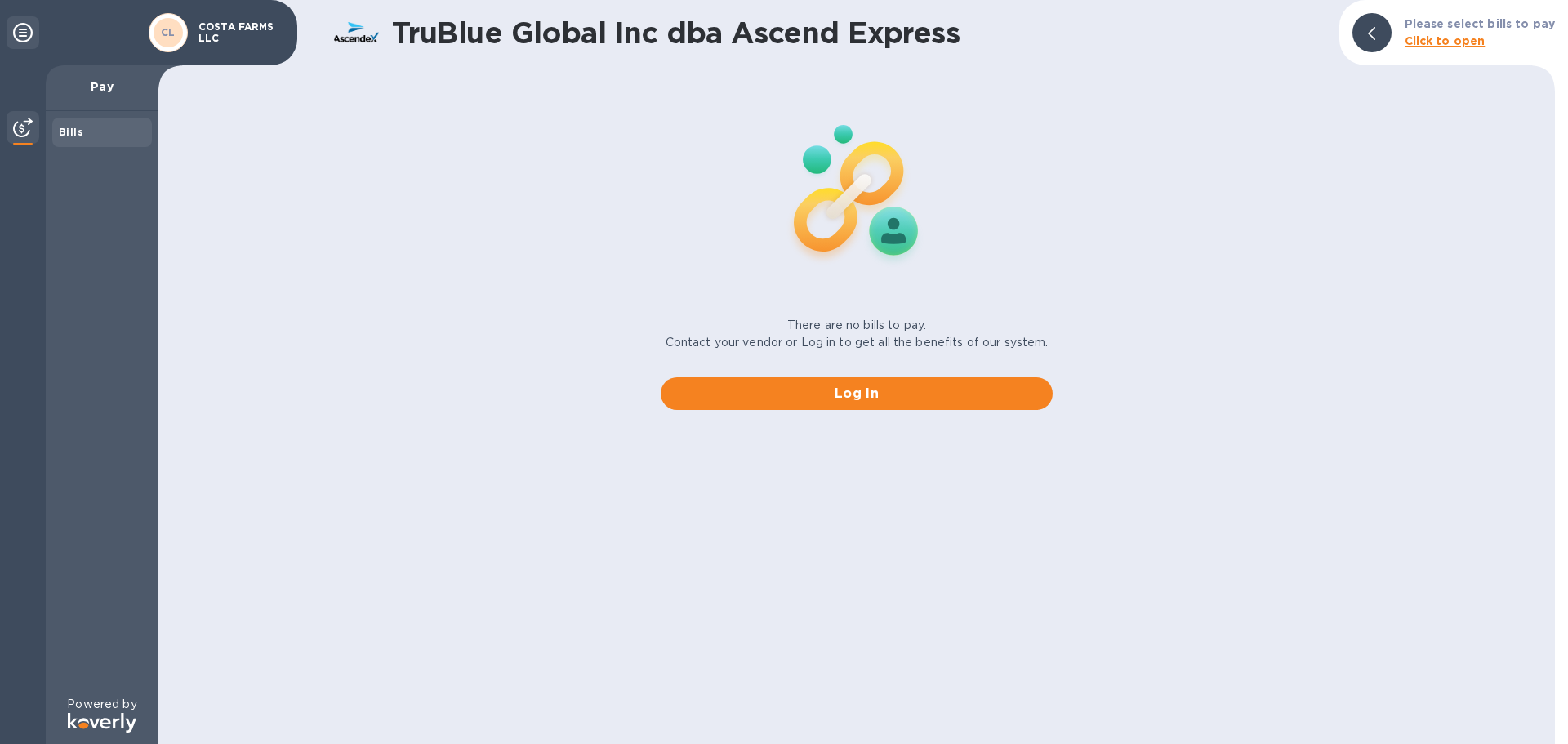
click at [89, 168] on div "Bills" at bounding box center [101, 404] width 112 height 585
click at [98, 143] on div "Bills" at bounding box center [101, 133] width 99 height 30
click at [99, 138] on div "Bills" at bounding box center [101, 133] width 86 height 17
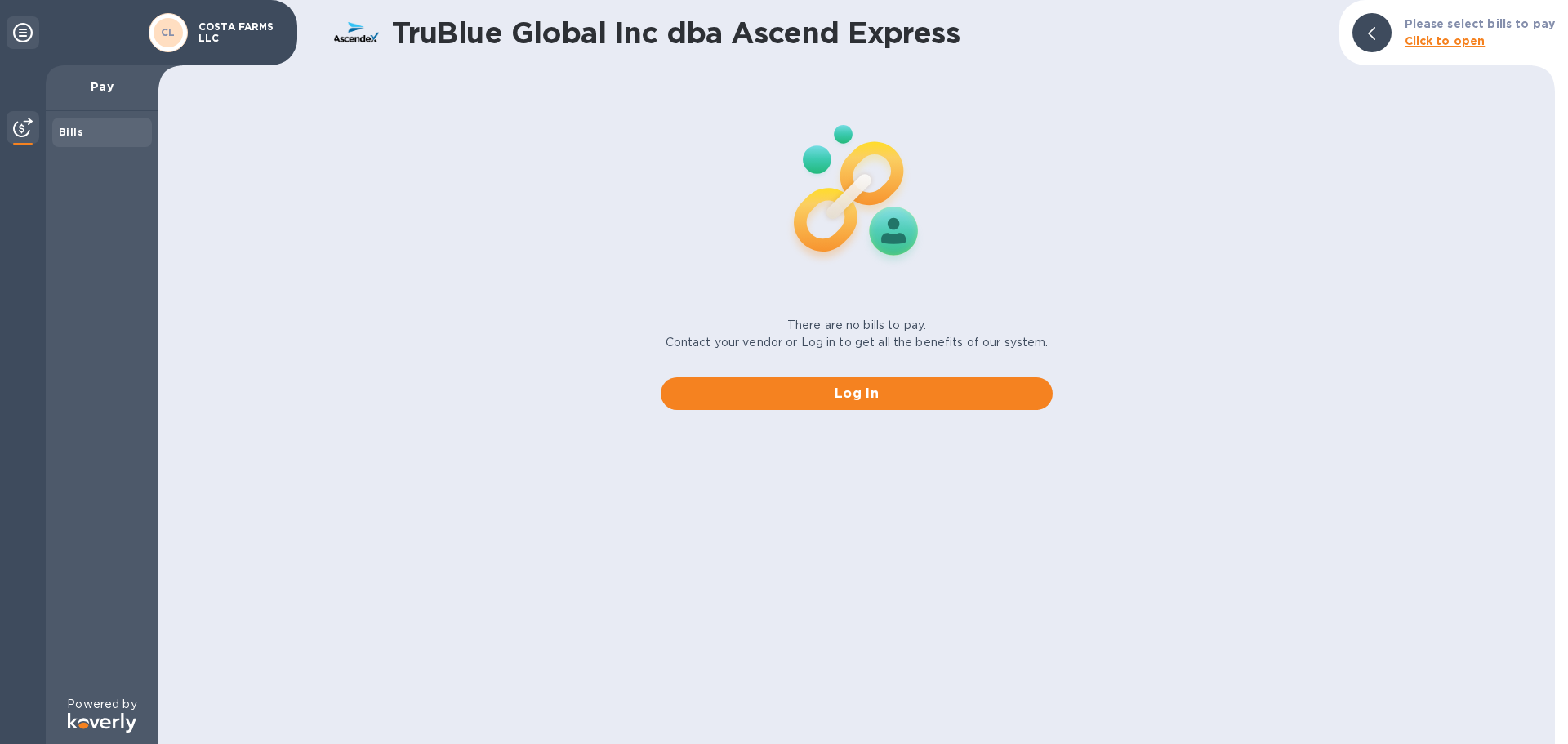
click at [99, 138] on div "Bills" at bounding box center [101, 133] width 86 height 17
drag, startPoint x: 617, startPoint y: 91, endPoint x: 813, endPoint y: 255, distance: 255.6
click at [635, 97] on div "There are no bills to pay. Contact your vendor or Log in to get all the benefit…" at bounding box center [857, 247] width 1410 height 351
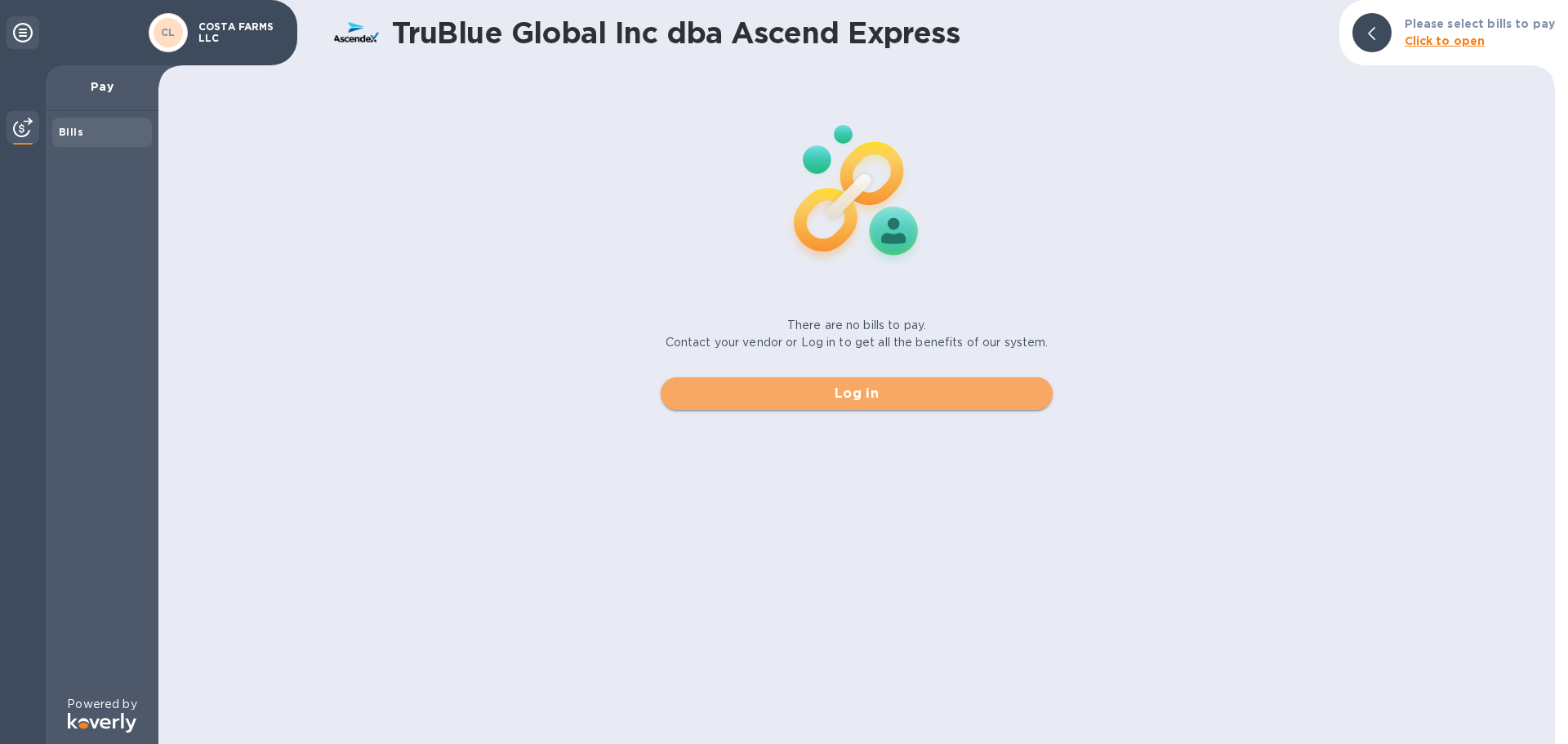
click at [843, 392] on span "Log in" at bounding box center [856, 393] width 366 height 20
